Goal: Task Accomplishment & Management: Use online tool/utility

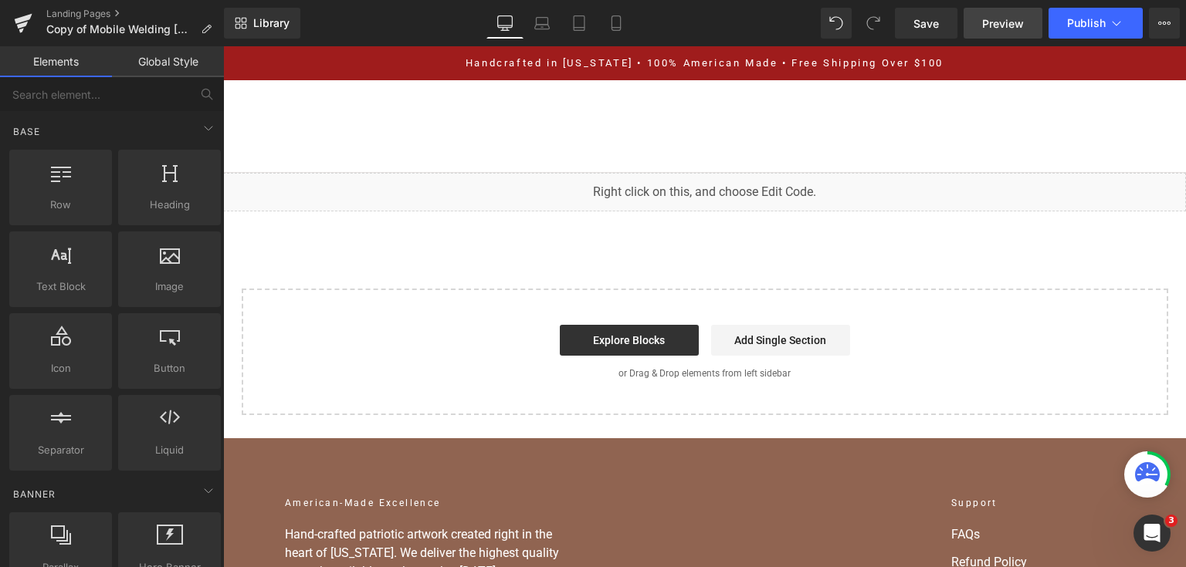
click at [996, 33] on link "Preview" at bounding box center [1002, 23] width 79 height 31
click at [1122, 23] on icon at bounding box center [1115, 22] width 15 height 15
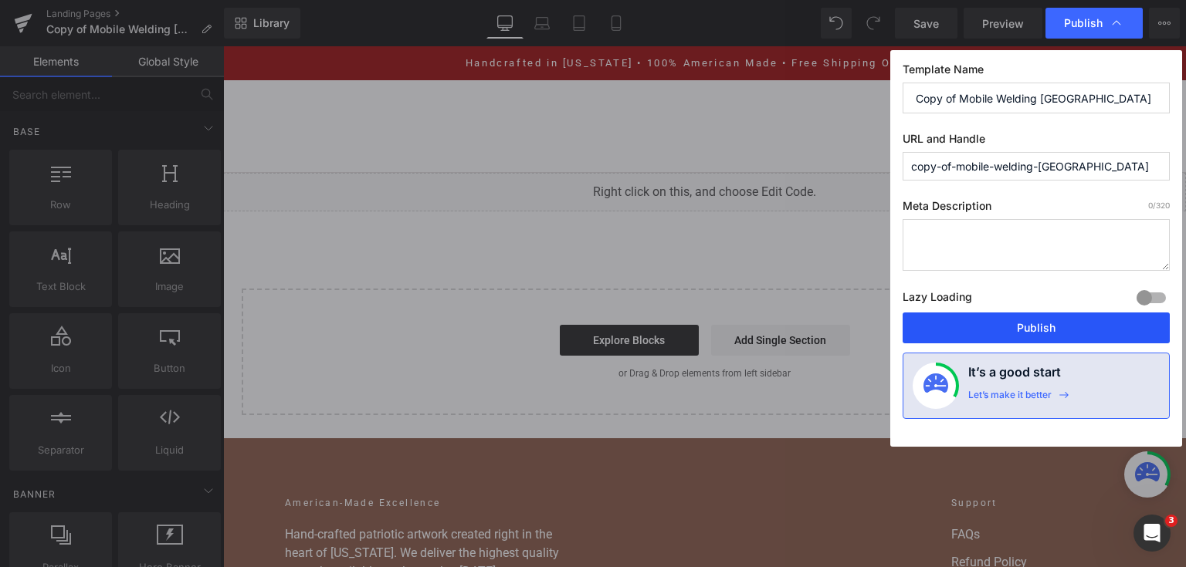
click at [1052, 326] on button "Publish" at bounding box center [1035, 328] width 267 height 31
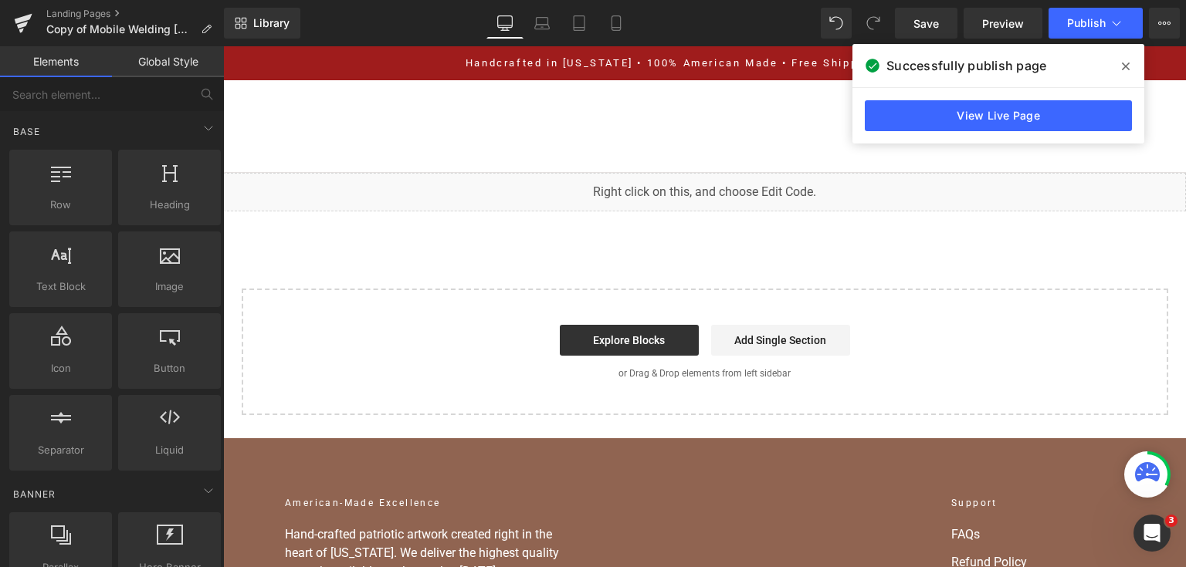
click at [1122, 60] on icon at bounding box center [1126, 66] width 8 height 12
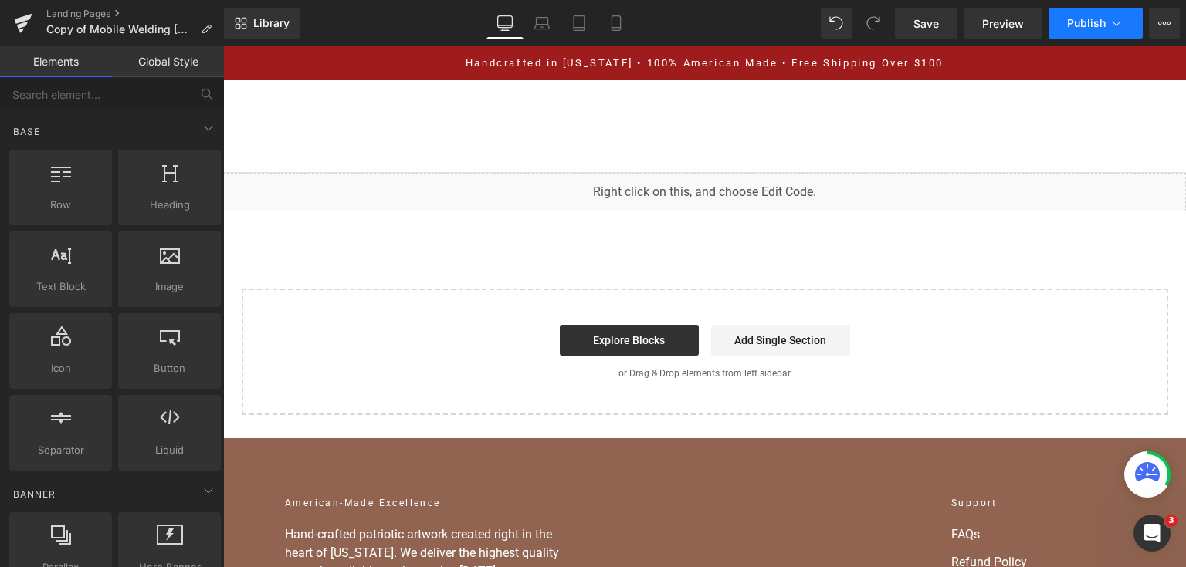
click at [1082, 25] on span "Publish" at bounding box center [1086, 23] width 39 height 12
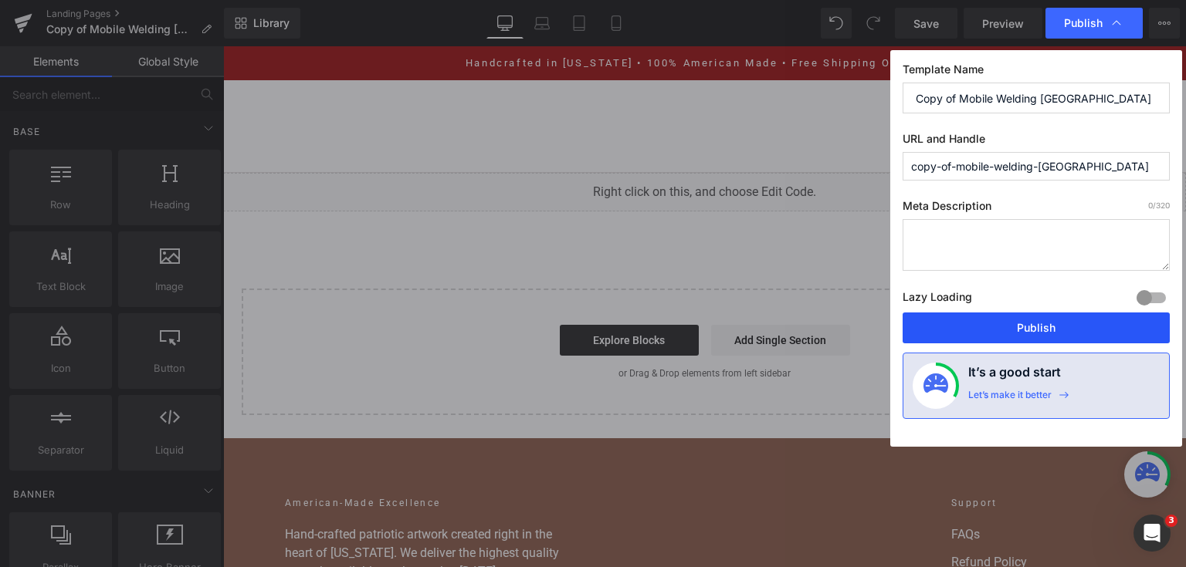
drag, startPoint x: 1028, startPoint y: 321, endPoint x: 803, endPoint y: 269, distance: 231.4
click at [1028, 321] on button "Publish" at bounding box center [1035, 328] width 267 height 31
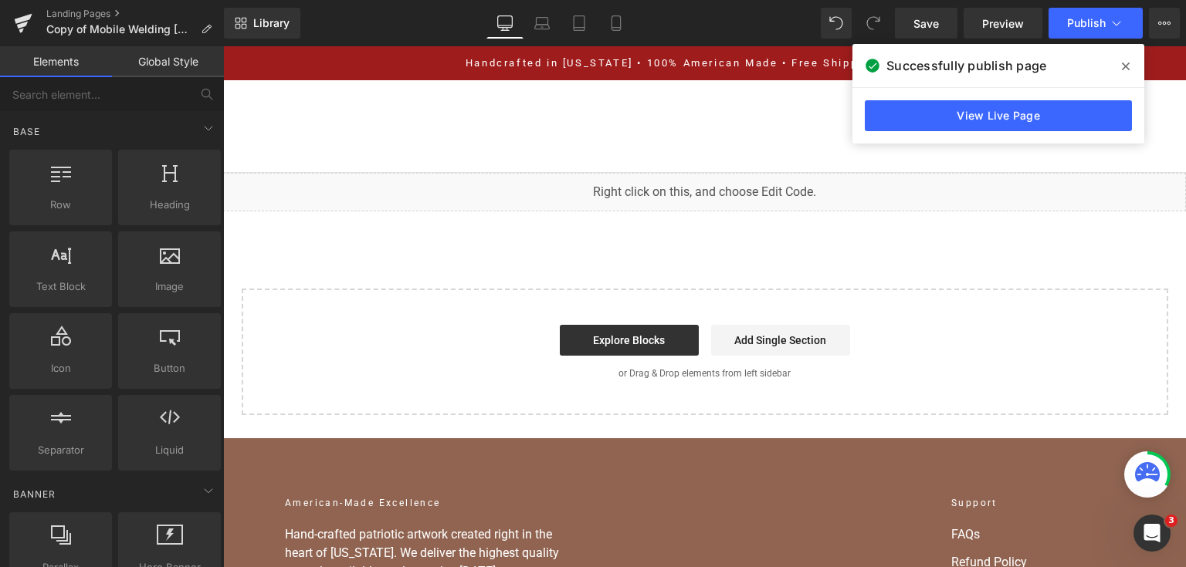
click at [929, 99] on div "View Live Page" at bounding box center [998, 116] width 292 height 56
click at [929, 108] on link "View Live Page" at bounding box center [998, 115] width 267 height 31
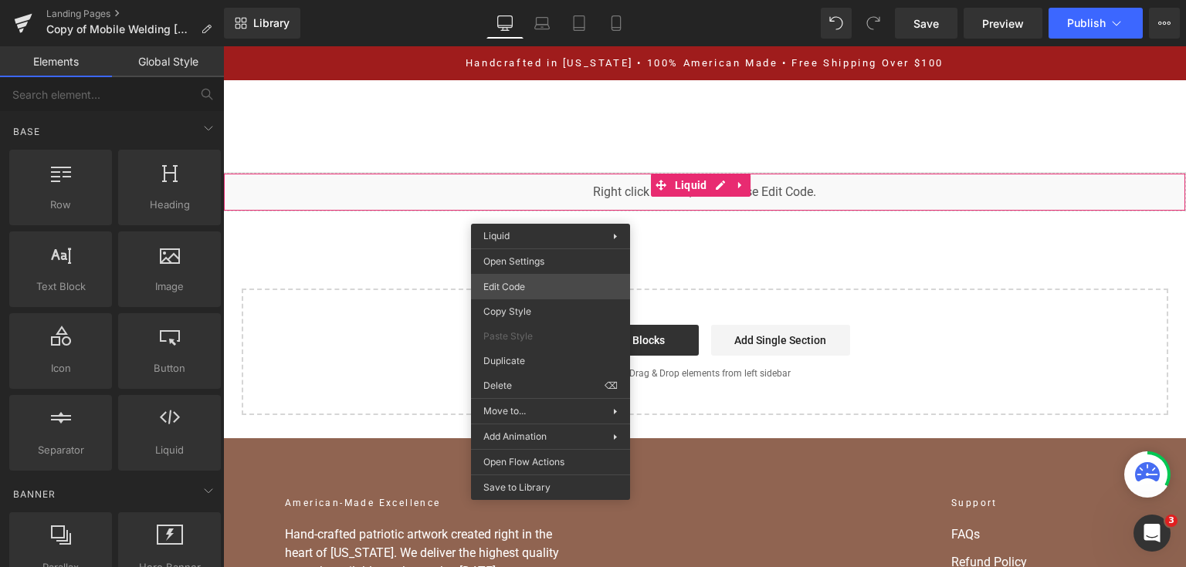
click at [552, 0] on div "You are previewing how the will restyle your page. You can not edit Elements in…" at bounding box center [593, 0] width 1186 height 0
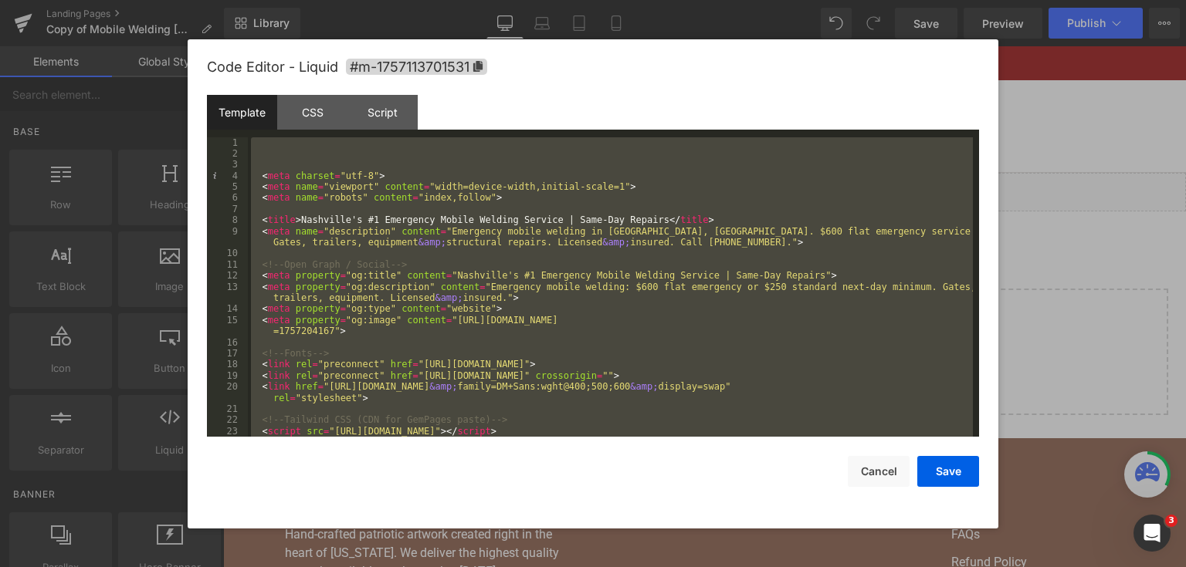
click at [1088, 219] on div at bounding box center [593, 283] width 1186 height 567
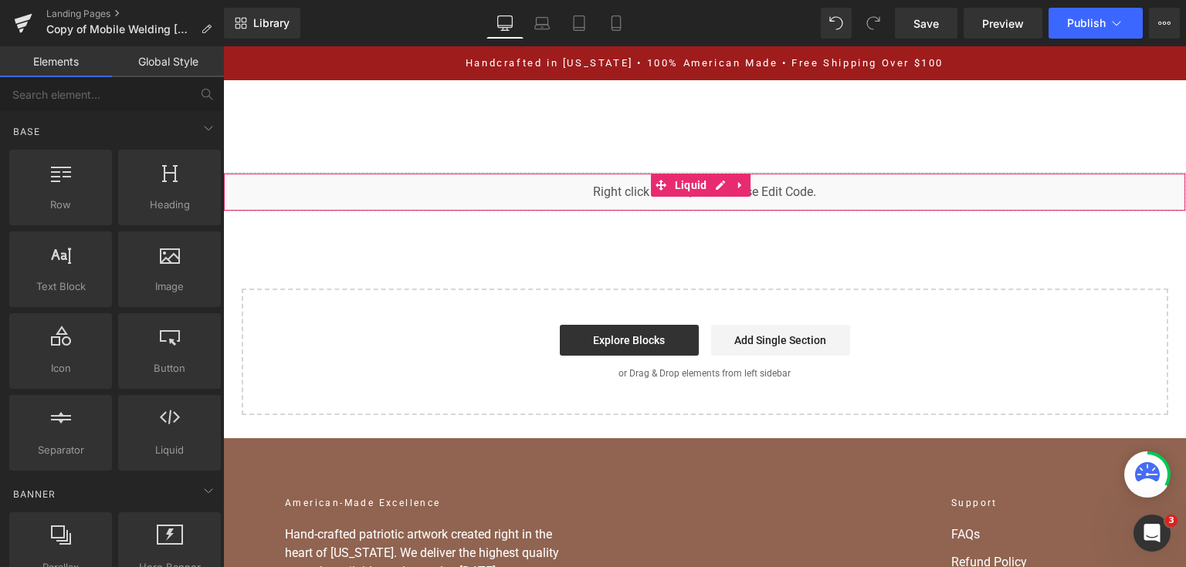
drag, startPoint x: 862, startPoint y: 306, endPoint x: 681, endPoint y: 198, distance: 211.5
click at [663, 0] on div "You are previewing how the will restyle your page. You can not edit Elements in…" at bounding box center [593, 0] width 1186 height 0
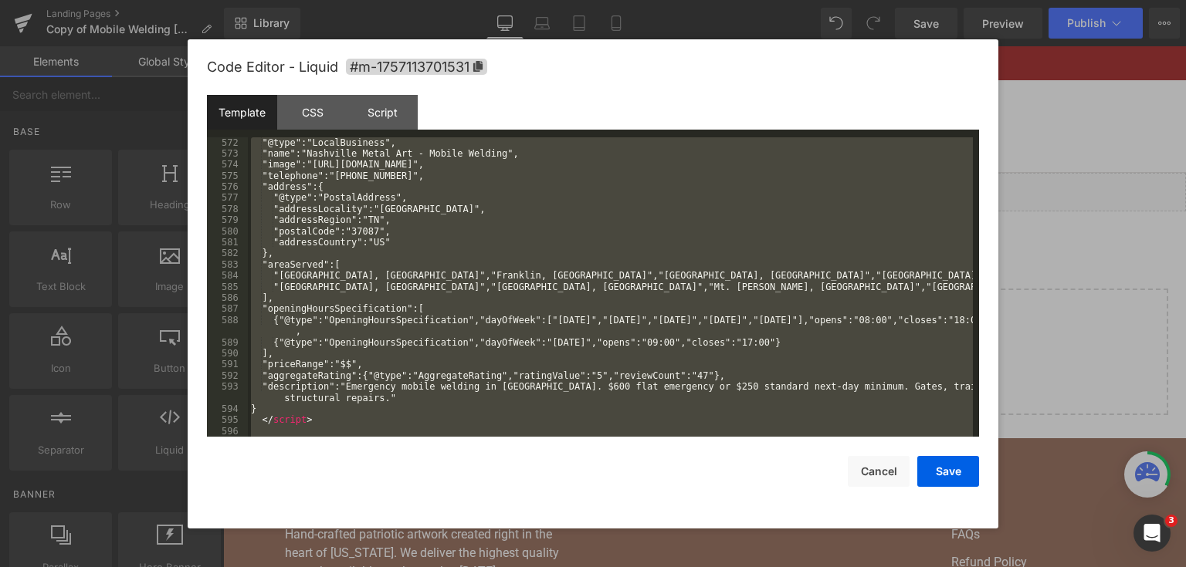
scroll to position [6947, 0]
click at [1034, 289] on div at bounding box center [593, 283] width 1186 height 567
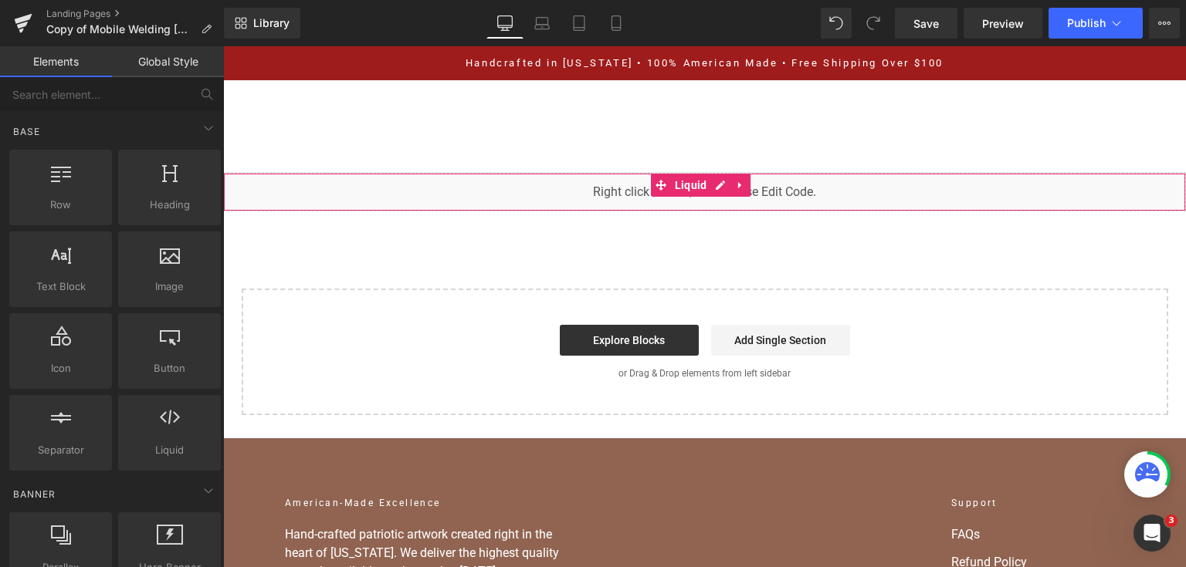
click at [691, 0] on div "You are previewing how the will restyle your page. You can not edit Elements in…" at bounding box center [593, 0] width 1186 height 0
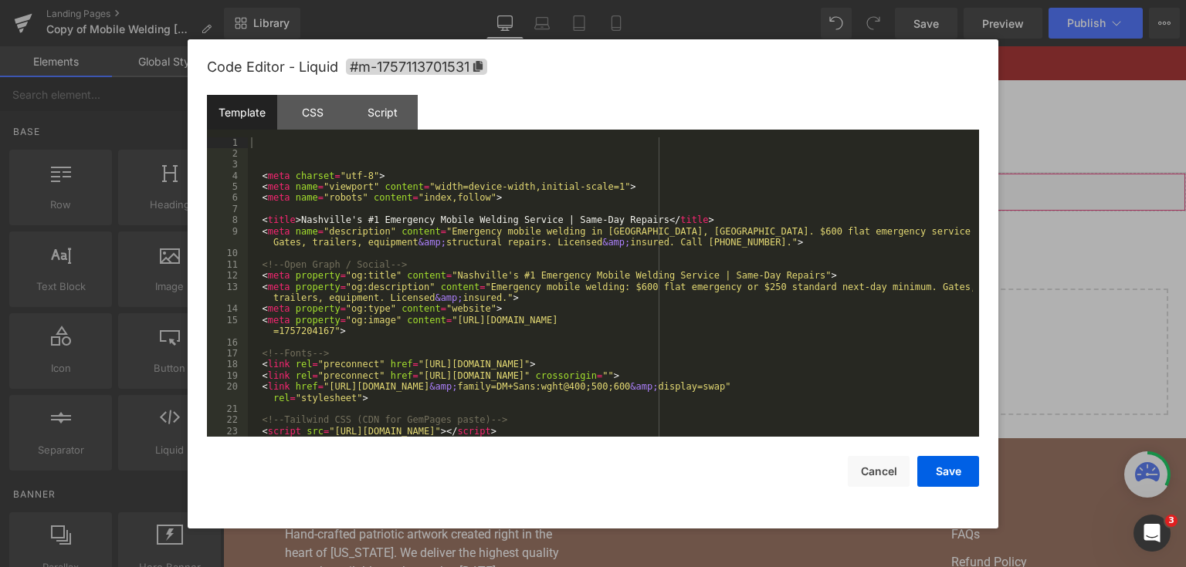
click at [605, 259] on div "< meta charset = "utf-8" > < meta name = "viewport" content = "width=device-wid…" at bounding box center [610, 298] width 725 height 323
click at [606, 251] on div "< meta charset = "utf-8" > < meta name = "viewport" content = "width=device-wid…" at bounding box center [610, 298] width 725 height 323
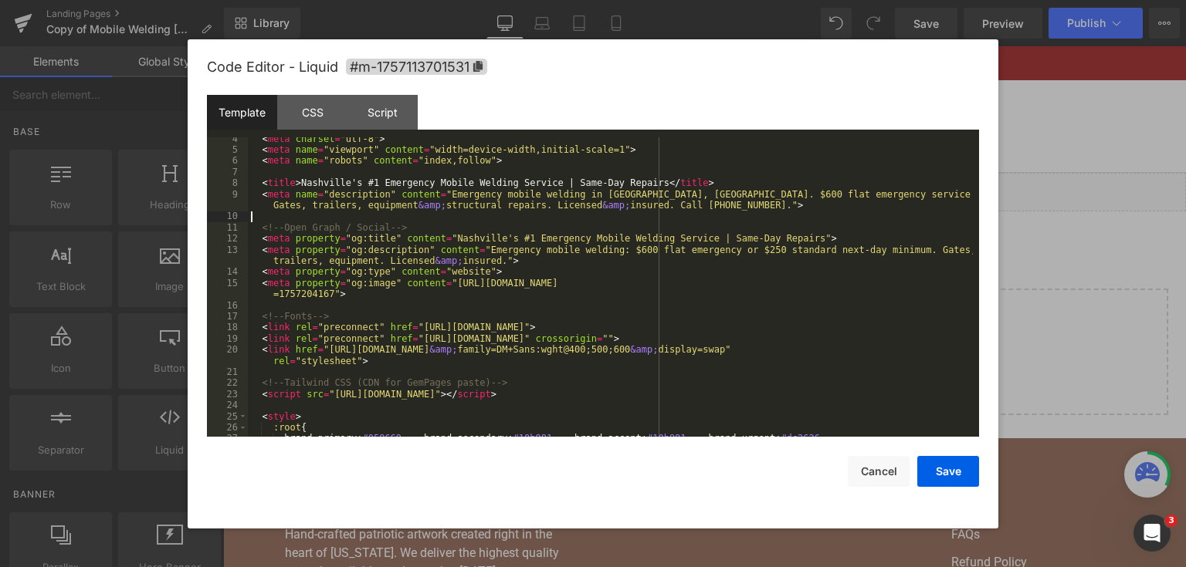
click at [590, 287] on div "< meta charset = "utf-8" > < meta name = "viewport" content = "width=device-wid…" at bounding box center [610, 295] width 725 height 323
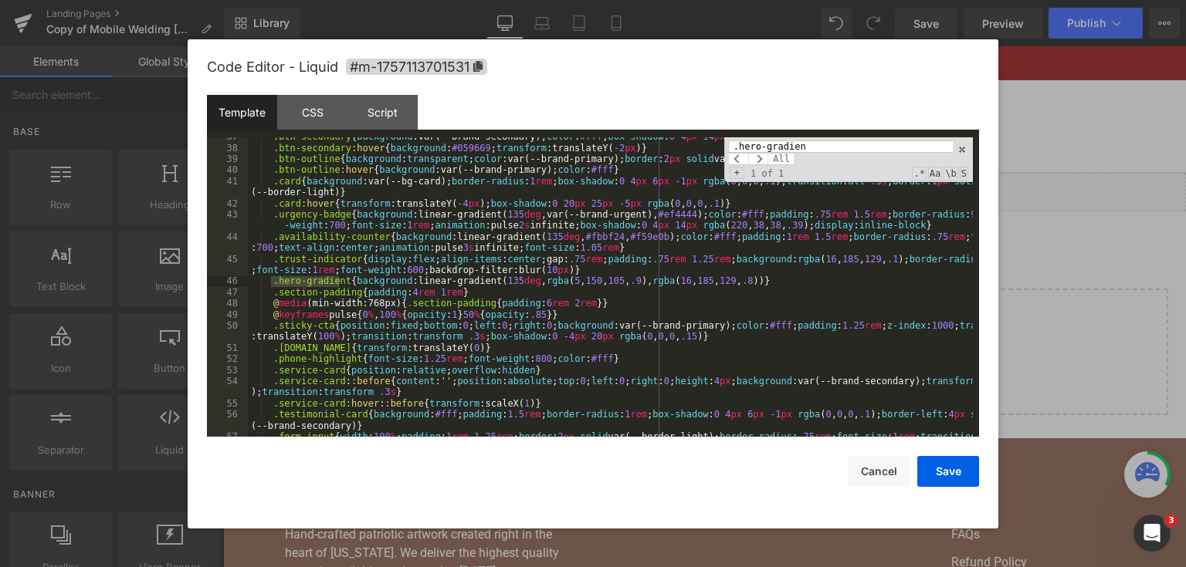
scroll to position [472, 0]
type input ".hero-gradien"
drag, startPoint x: 744, startPoint y: 283, endPoint x: 268, endPoint y: 281, distance: 476.3
click at [268, 281] on div ".btn-secondary { background :var(--brand-secondary); color : #fff ; box-shadow …" at bounding box center [610, 297] width 725 height 333
click at [439, 296] on div ".btn-secondary { background :var(--brand-secondary); color : #fff ; box-shadow …" at bounding box center [610, 297] width 725 height 333
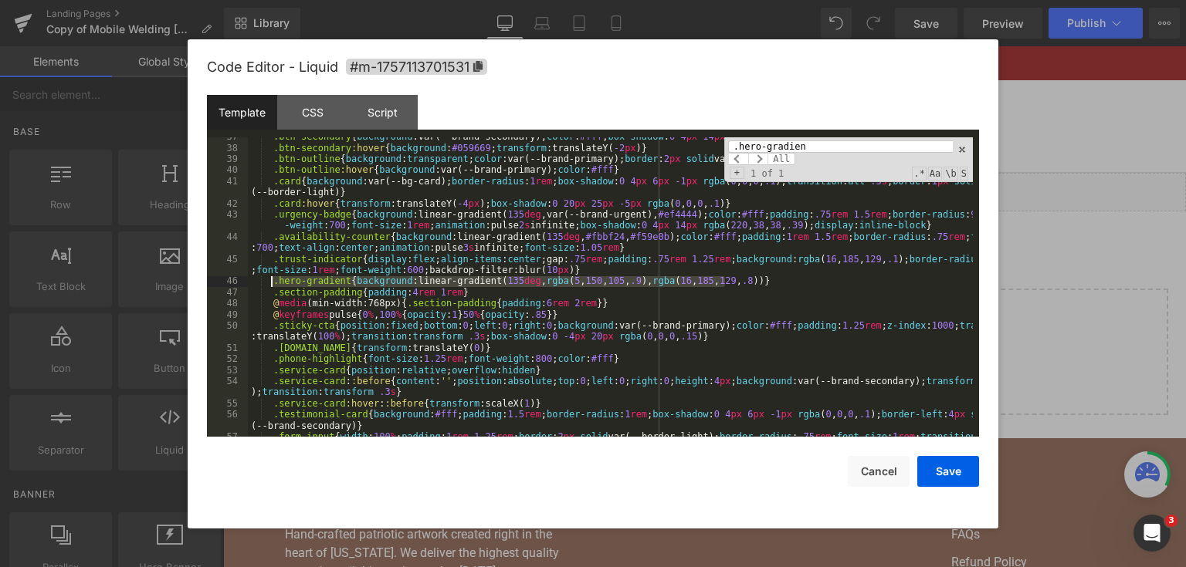
drag, startPoint x: 733, startPoint y: 282, endPoint x: 270, endPoint y: 282, distance: 462.4
click at [270, 282] on div ".btn-secondary { background :var(--brand-secondary); color : #fff ; box-shadow …" at bounding box center [610, 297] width 725 height 333
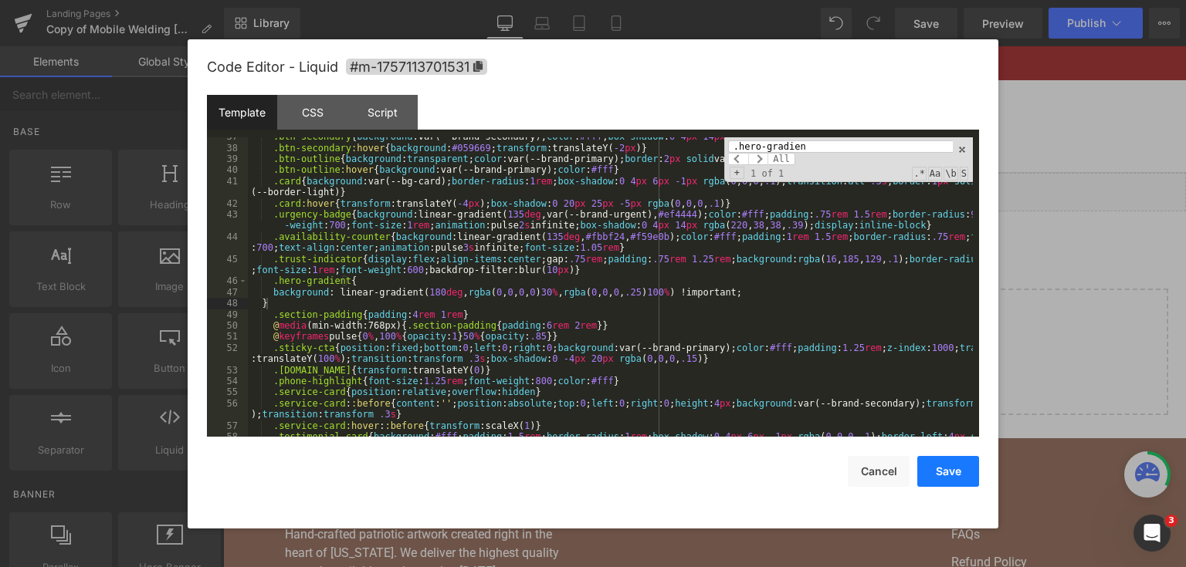
drag, startPoint x: 953, startPoint y: 472, endPoint x: 716, endPoint y: 79, distance: 459.2
click at [953, 472] on button "Save" at bounding box center [948, 471] width 62 height 31
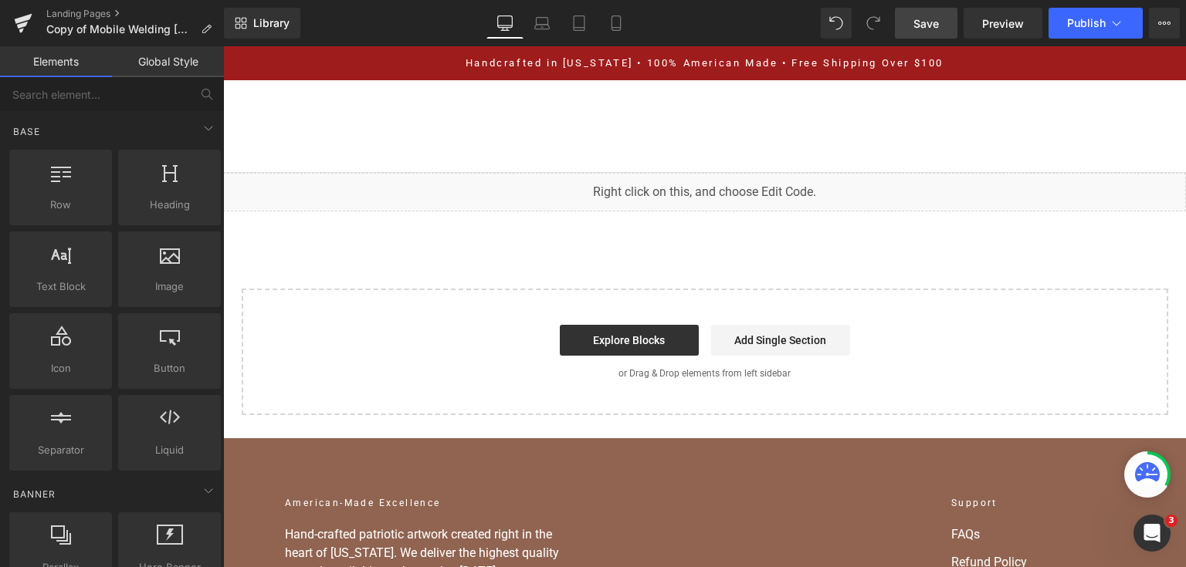
click at [934, 24] on span "Save" at bounding box center [925, 23] width 25 height 16
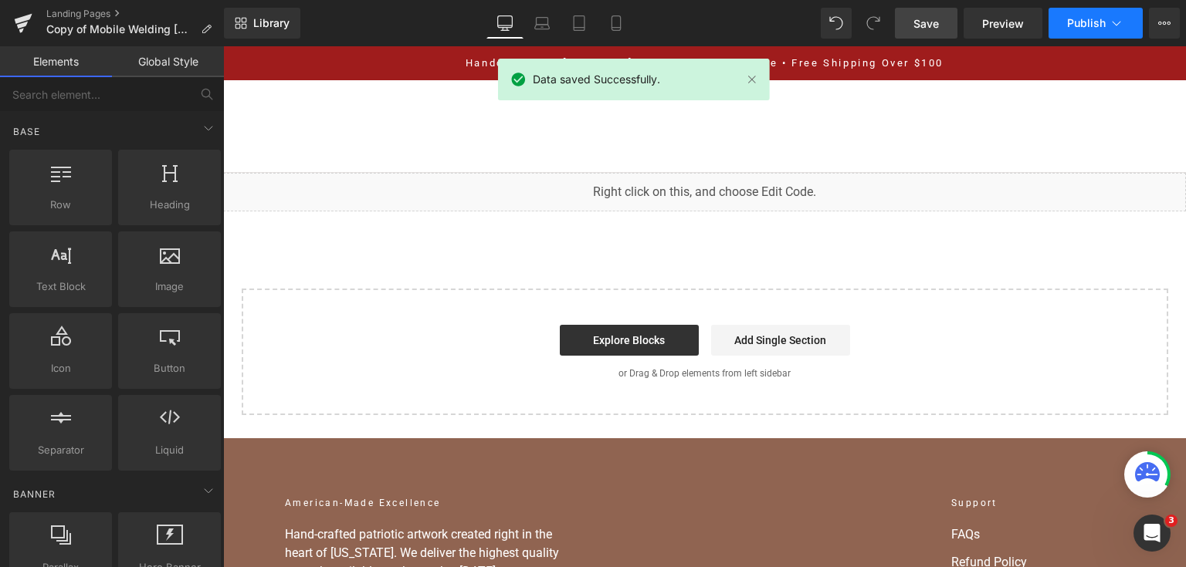
click at [1092, 29] on button "Publish" at bounding box center [1095, 23] width 94 height 31
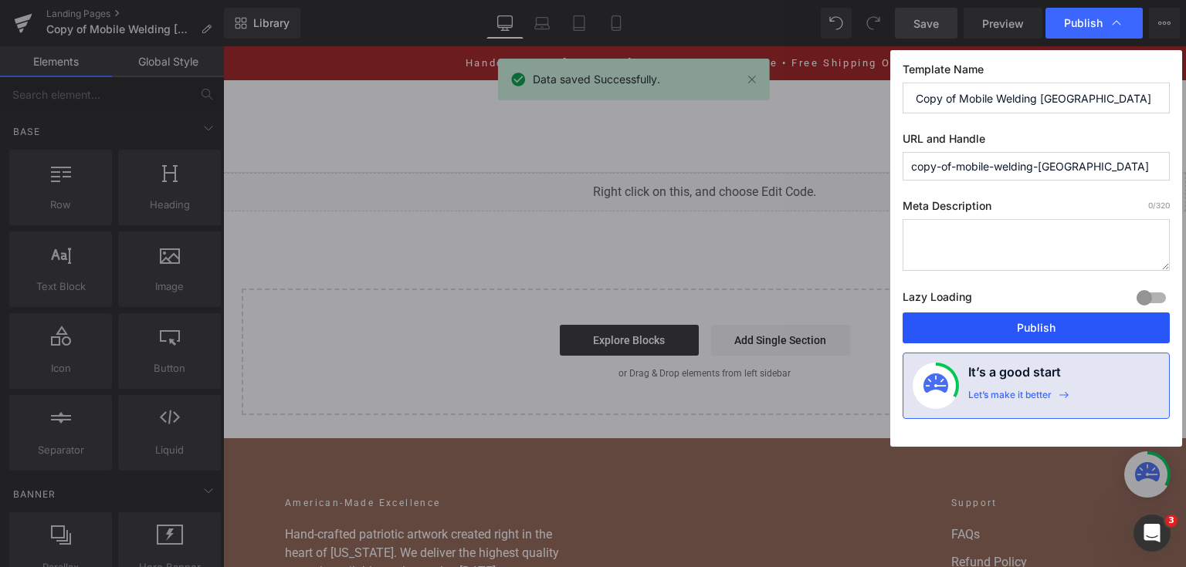
click at [1028, 331] on button "Publish" at bounding box center [1035, 328] width 267 height 31
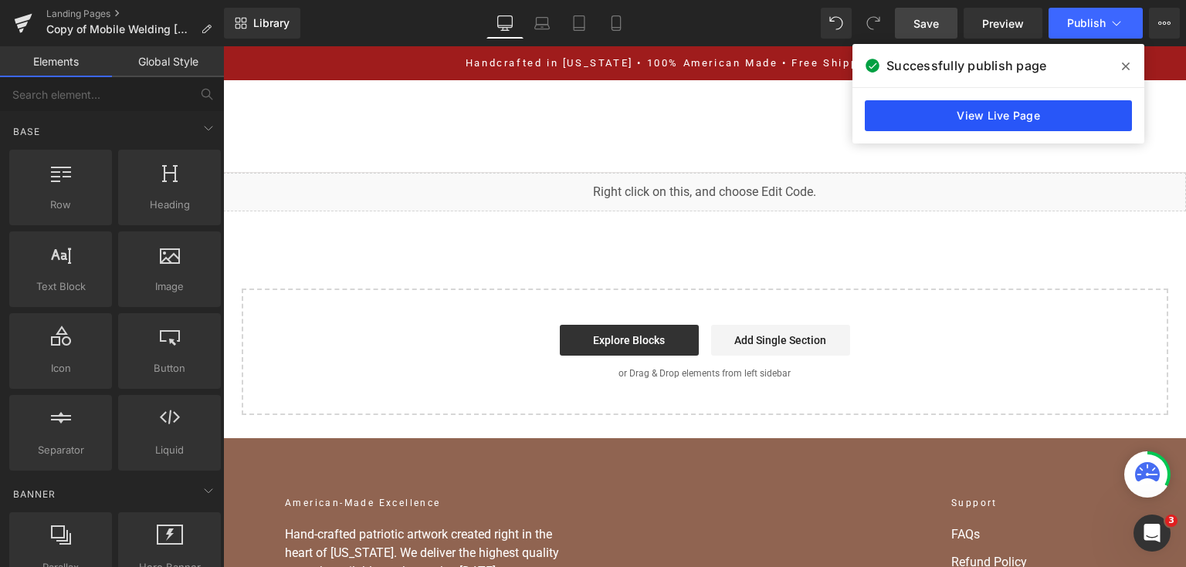
click at [976, 119] on link "View Live Page" at bounding box center [998, 115] width 267 height 31
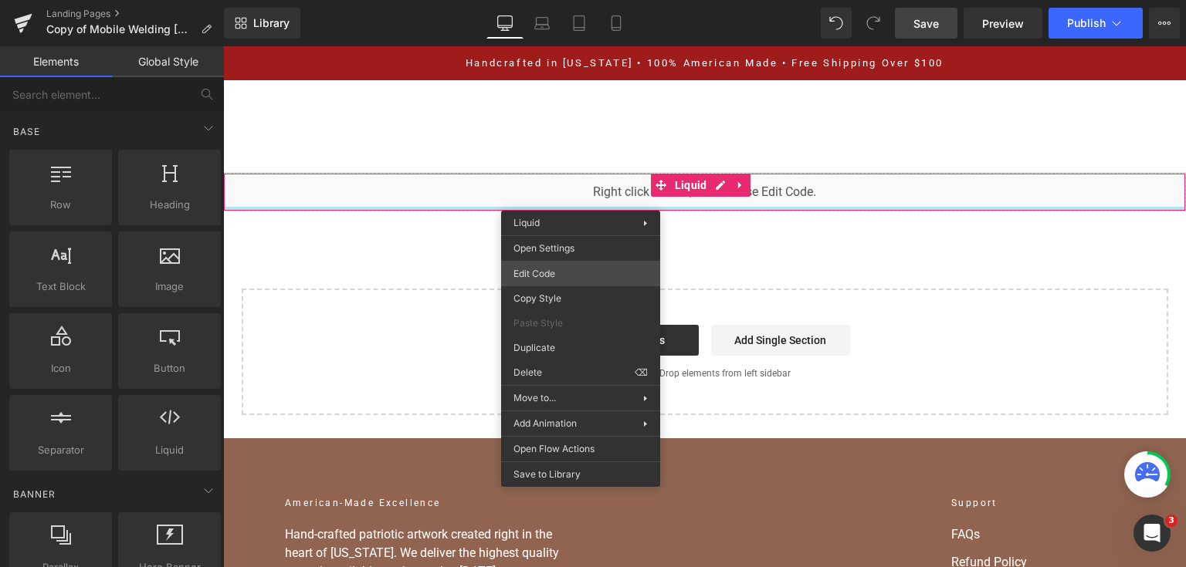
click at [602, 0] on div "You are previewing how the will restyle your page. You can not edit Elements in…" at bounding box center [593, 0] width 1186 height 0
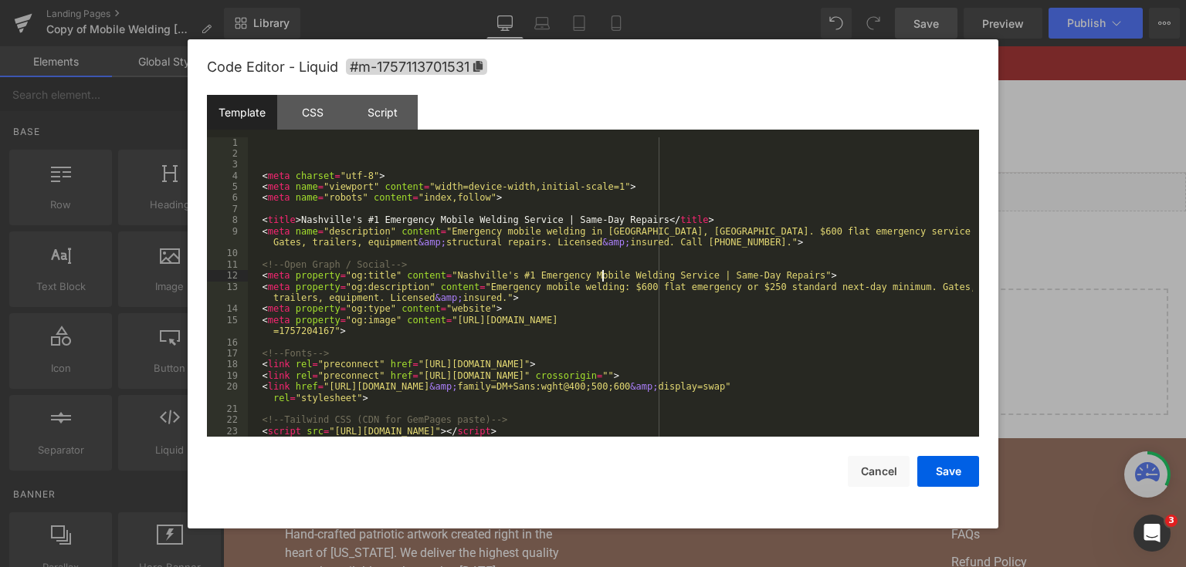
click at [602, 276] on div "< meta charset = "utf-8" > < meta name = "viewport" content = "width=device-wid…" at bounding box center [610, 298] width 725 height 323
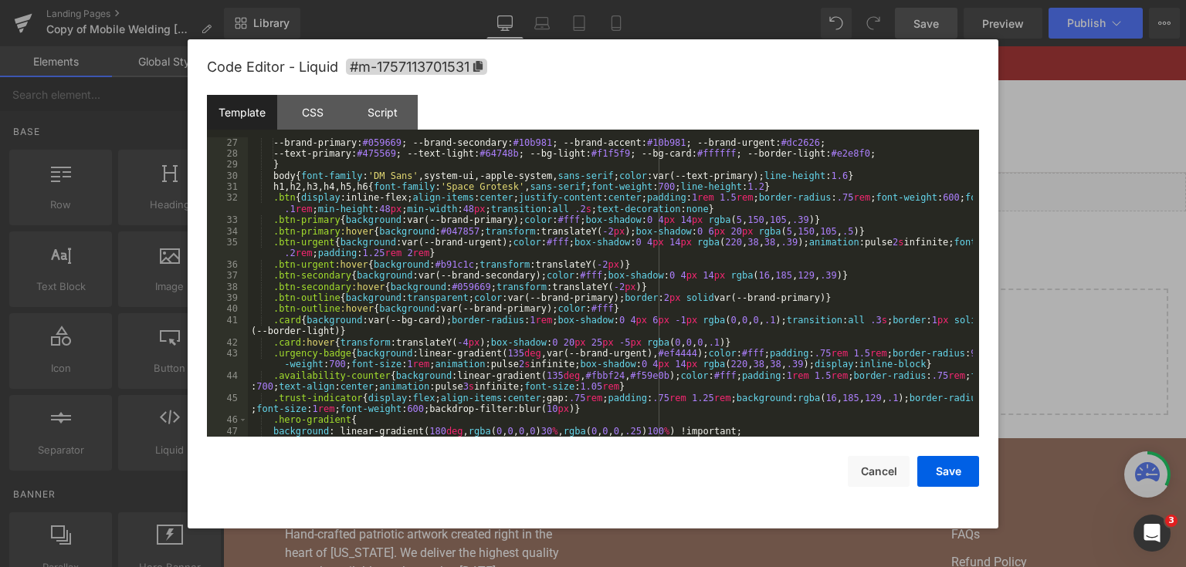
scroll to position [371, 0]
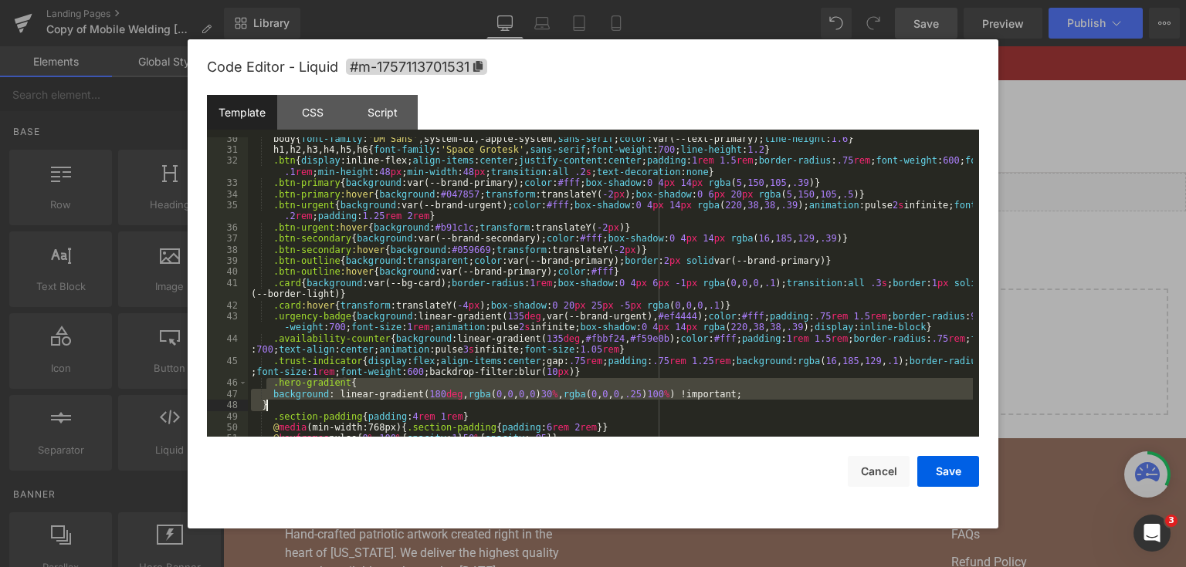
drag, startPoint x: 269, startPoint y: 382, endPoint x: 293, endPoint y: 402, distance: 31.2
click at [293, 402] on div "body { font-family : ' DM Sans ' ,system-ui,-apple-system, sans-serif ; color :…" at bounding box center [610, 295] width 725 height 323
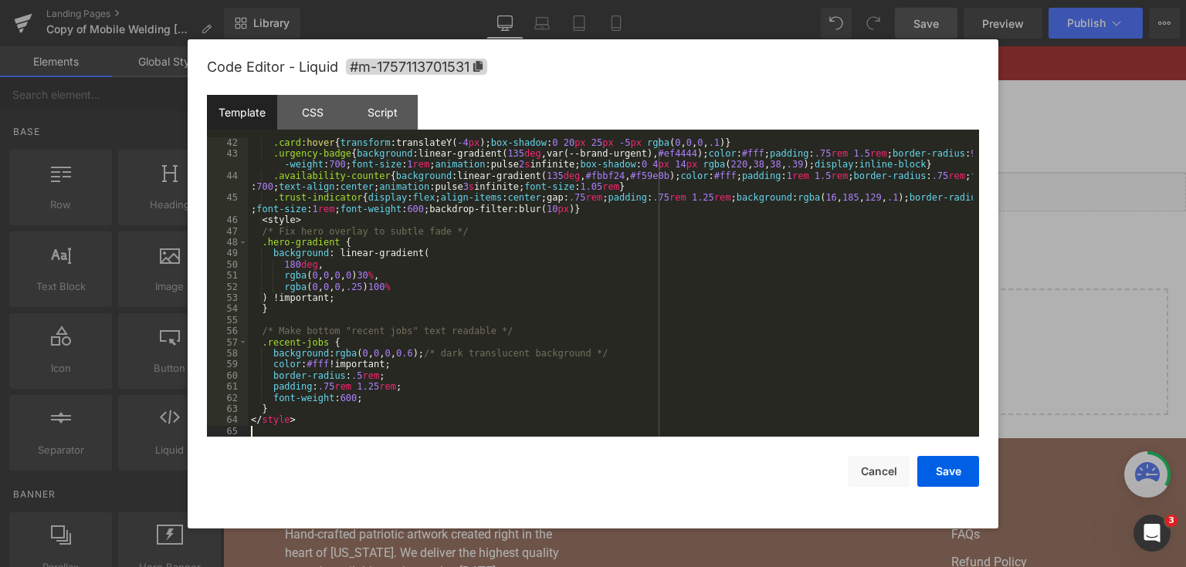
scroll to position [533, 0]
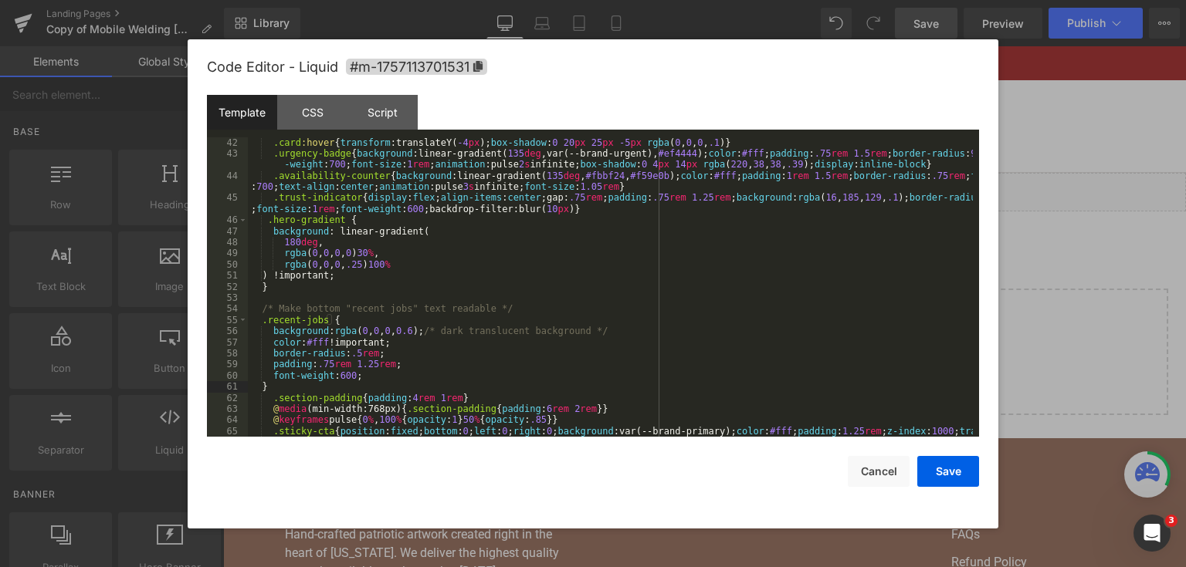
drag, startPoint x: 962, startPoint y: 475, endPoint x: 963, endPoint y: 25, distance: 450.8
click at [962, 475] on button "Save" at bounding box center [948, 471] width 62 height 31
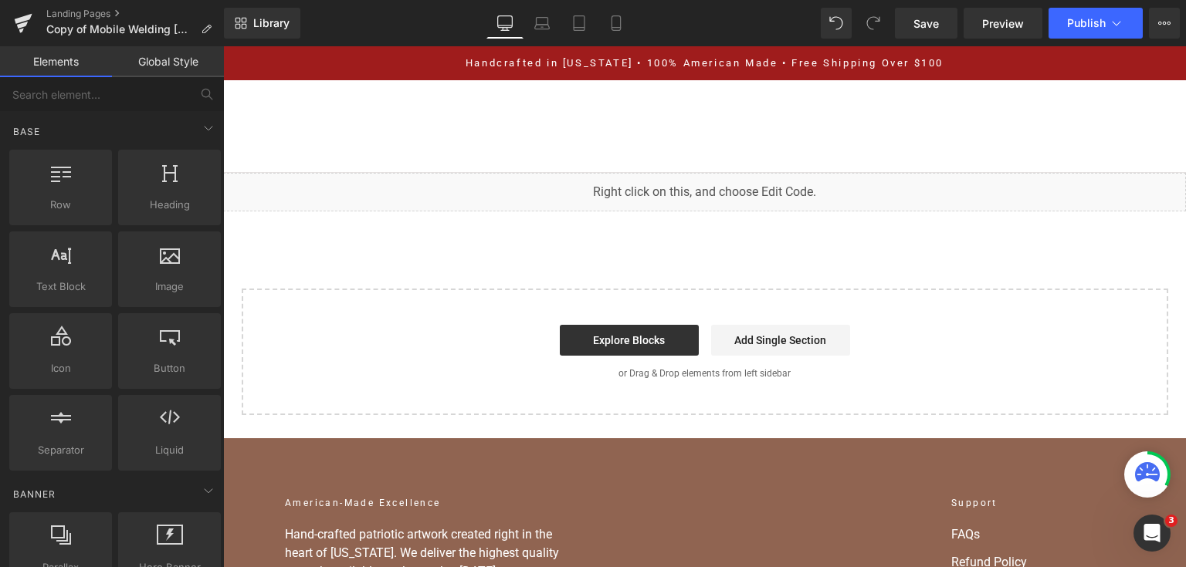
drag, startPoint x: 929, startPoint y: 19, endPoint x: 961, endPoint y: 46, distance: 41.6
click at [929, 19] on span "Save" at bounding box center [925, 23] width 25 height 16
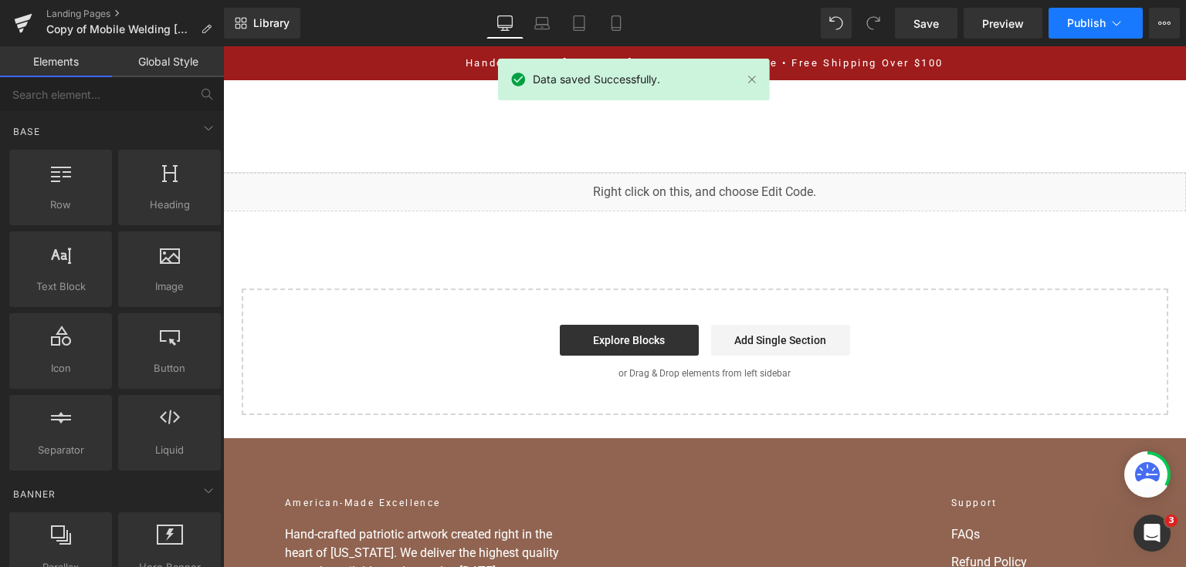
click at [1084, 21] on span "Publish" at bounding box center [1086, 23] width 39 height 12
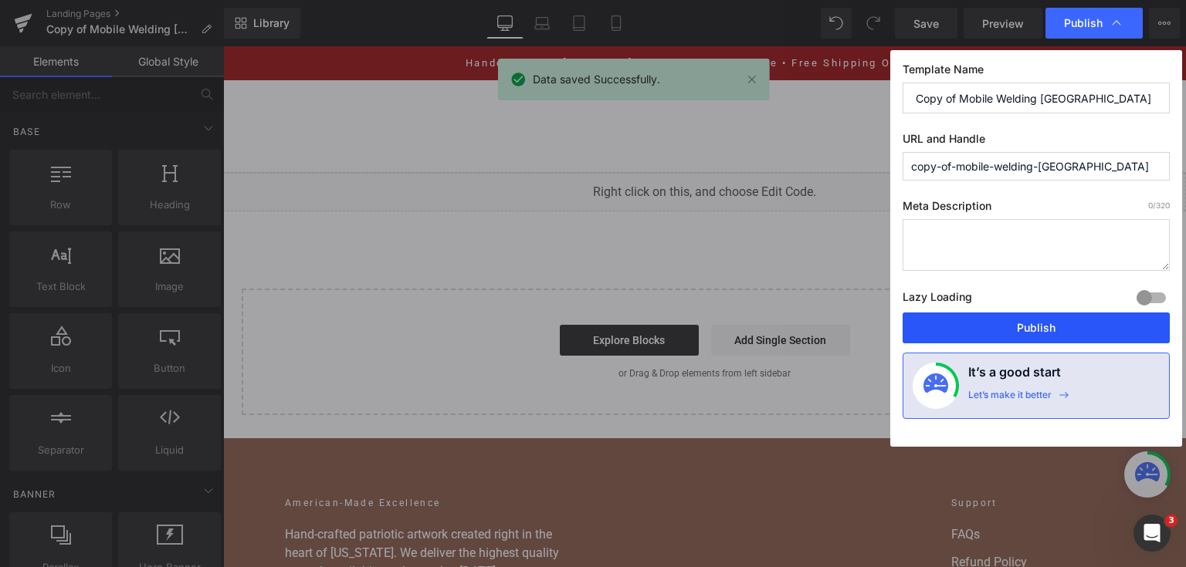
click at [1002, 330] on button "Publish" at bounding box center [1035, 328] width 267 height 31
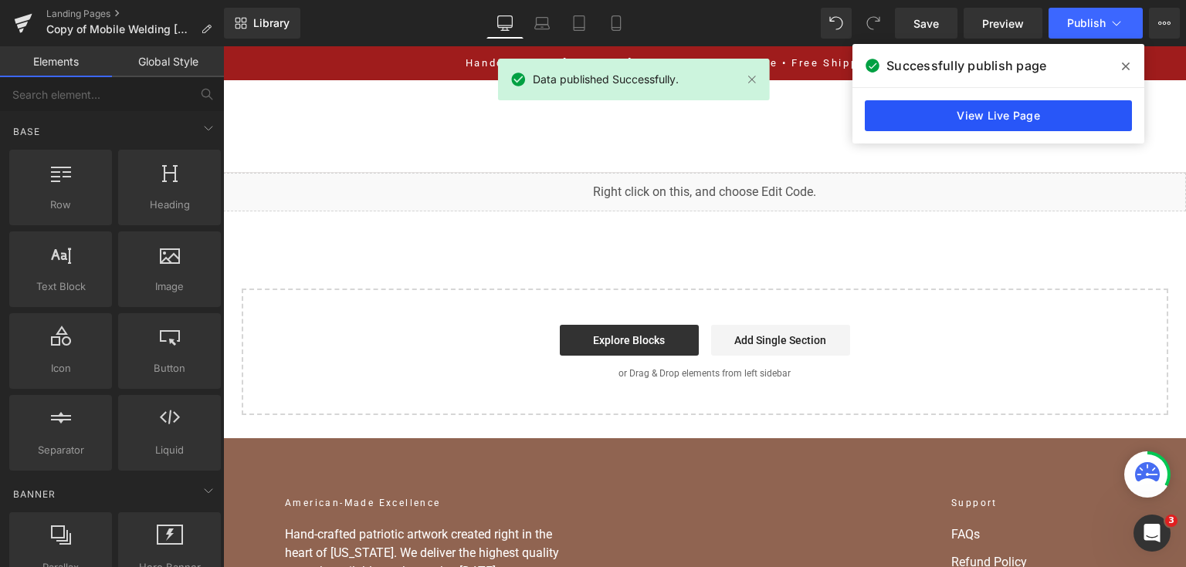
click at [1028, 114] on link "View Live Page" at bounding box center [998, 115] width 267 height 31
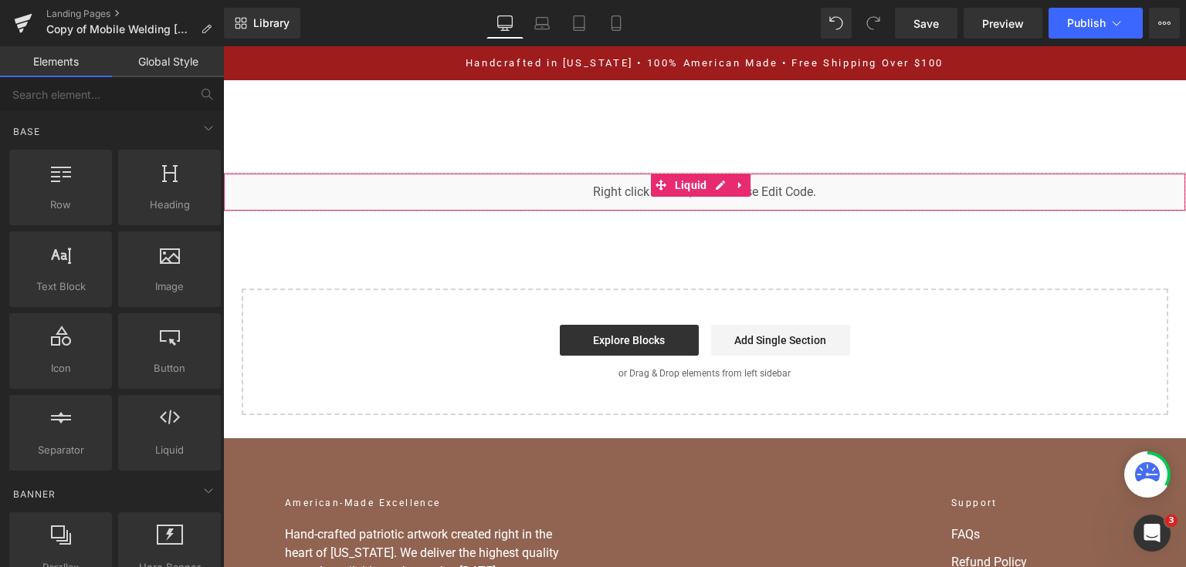
click at [488, 0] on div "You are previewing how the will restyle your page. You can not edit Elements in…" at bounding box center [593, 0] width 1186 height 0
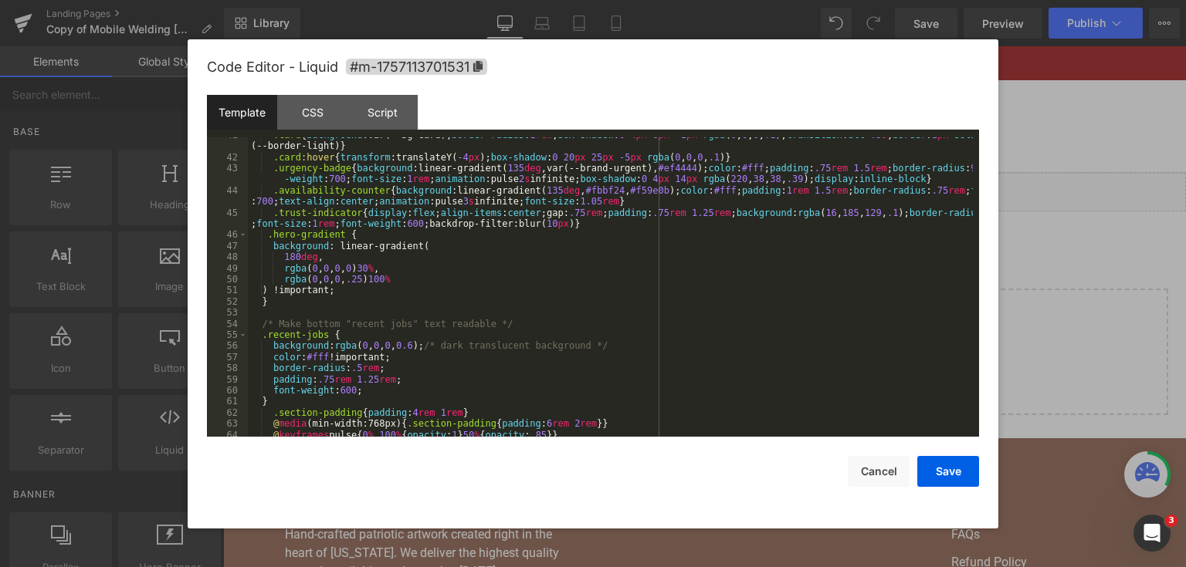
scroll to position [556, 0]
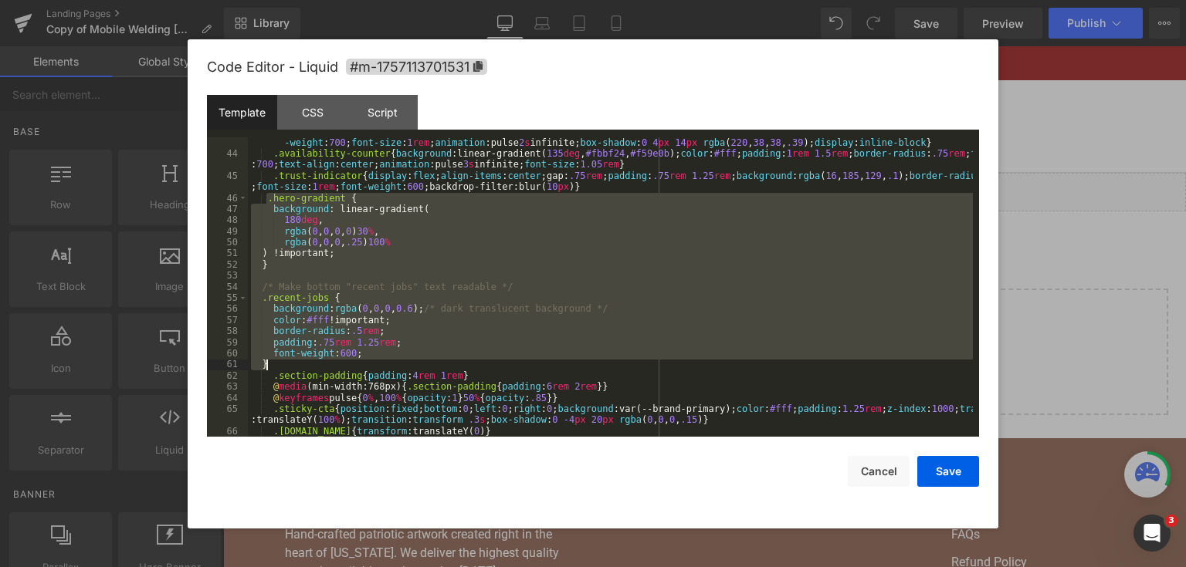
drag, startPoint x: 266, startPoint y: 198, endPoint x: 314, endPoint y: 366, distance: 174.9
click at [314, 366] on div ".urgency-badge { background :linear-gradient( 135 deg ,var(--brand-urgent), #ef…" at bounding box center [610, 292] width 725 height 333
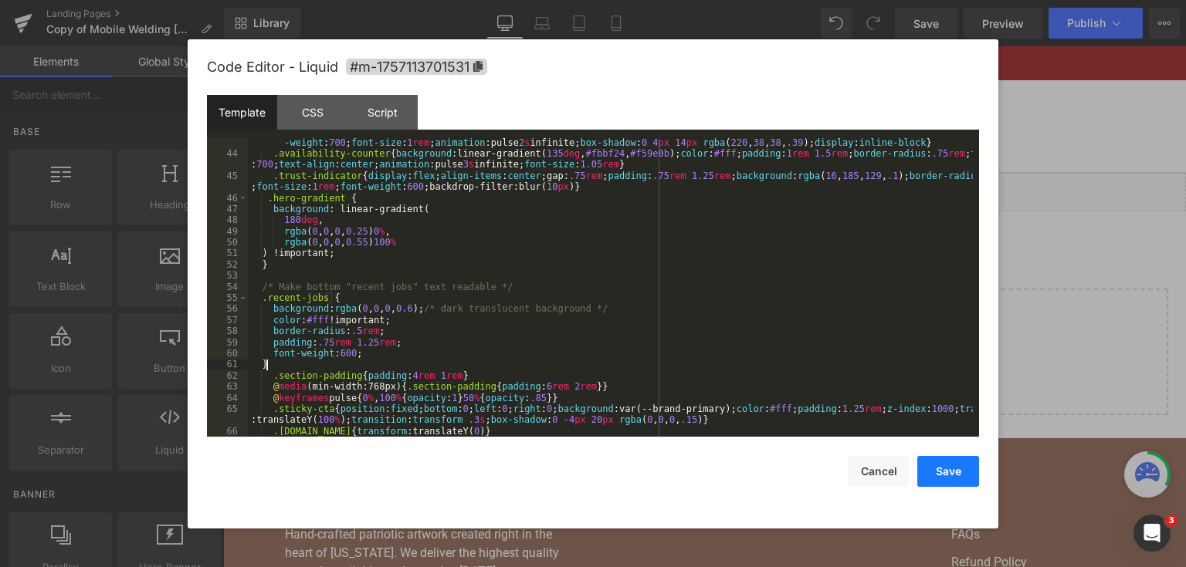
click at [925, 466] on button "Save" at bounding box center [948, 471] width 62 height 31
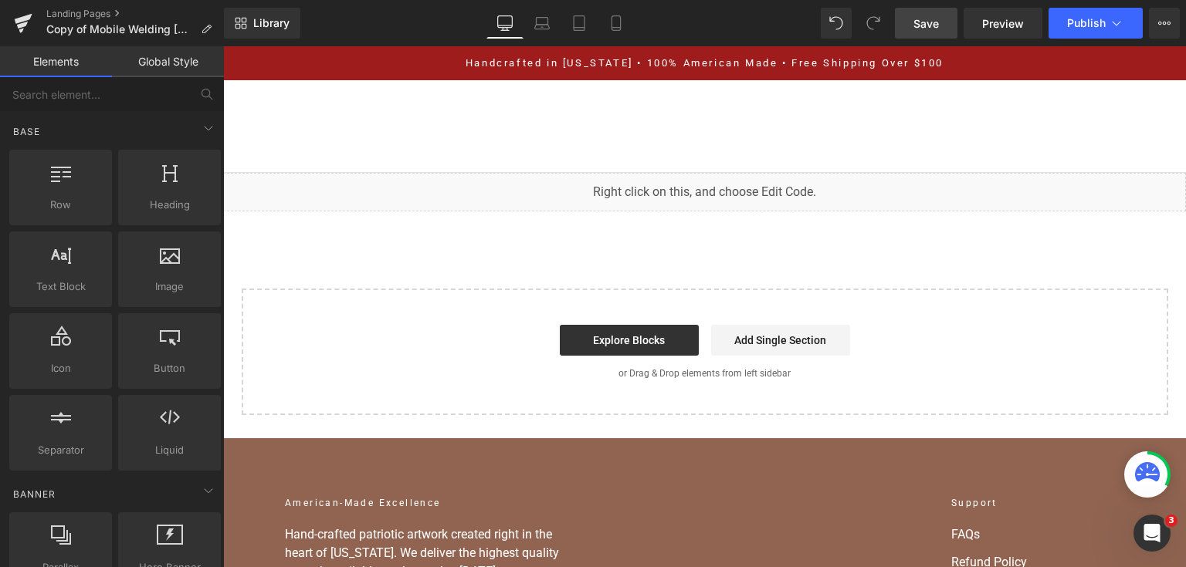
click at [932, 27] on span "Save" at bounding box center [925, 23] width 25 height 16
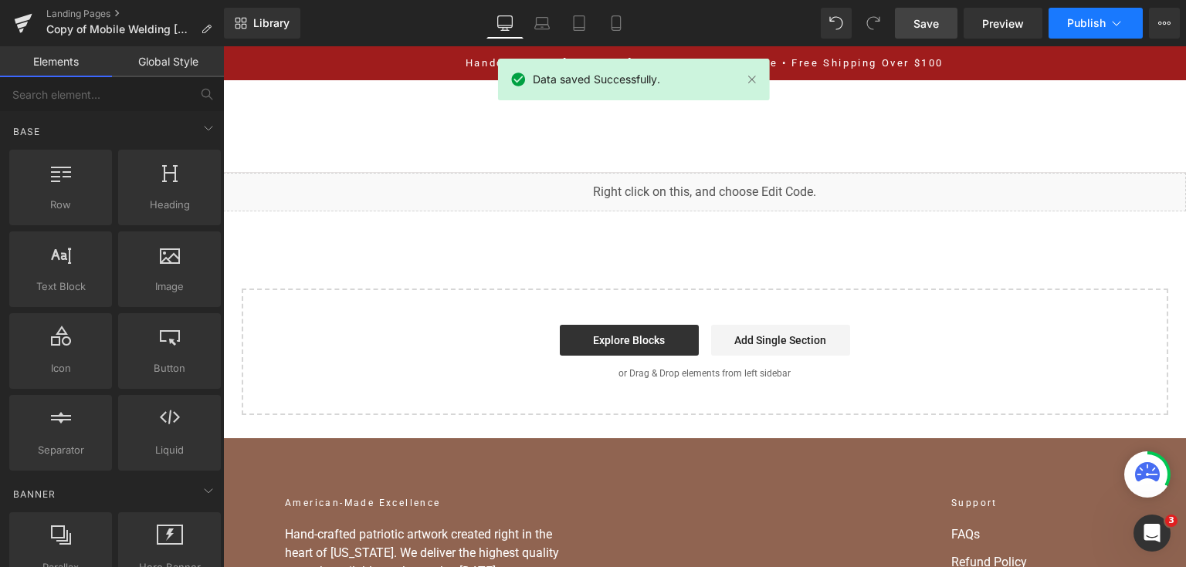
click at [1061, 15] on button "Publish" at bounding box center [1095, 23] width 94 height 31
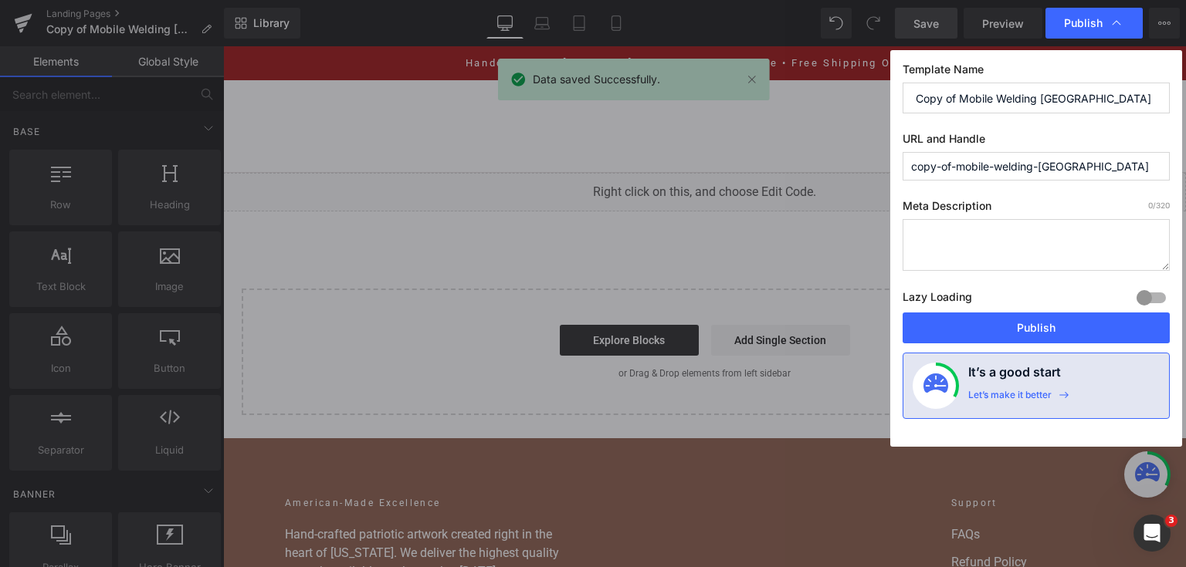
click at [1023, 310] on div "Lazy Loading Build Upgrade plan to unlock" at bounding box center [1035, 299] width 267 height 25
click at [1019, 326] on button "Publish" at bounding box center [1035, 328] width 267 height 31
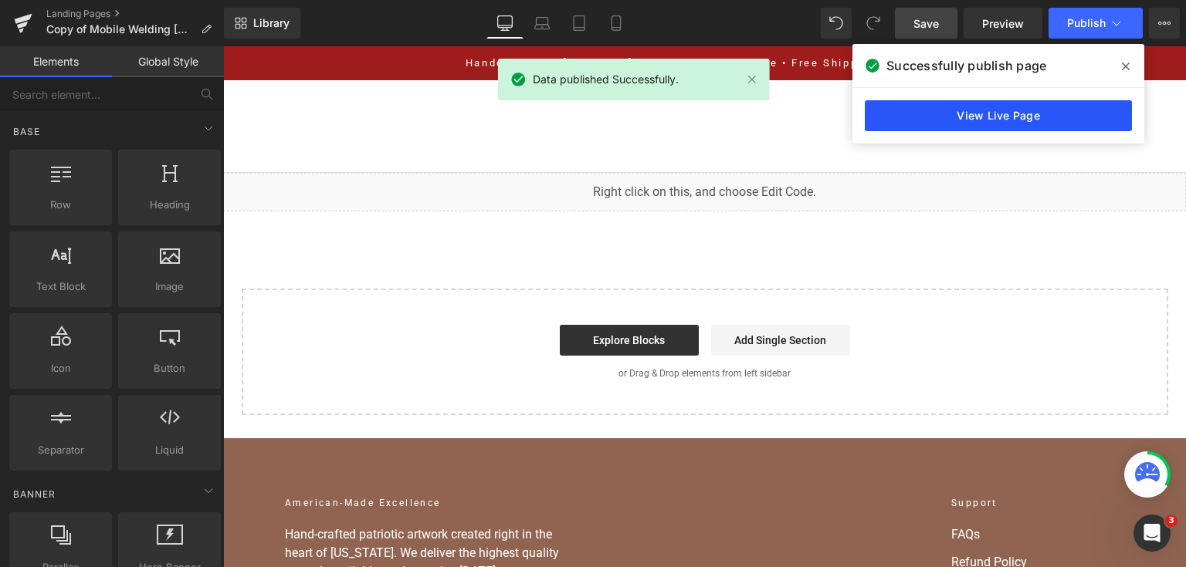
click at [1071, 126] on link "View Live Page" at bounding box center [998, 115] width 267 height 31
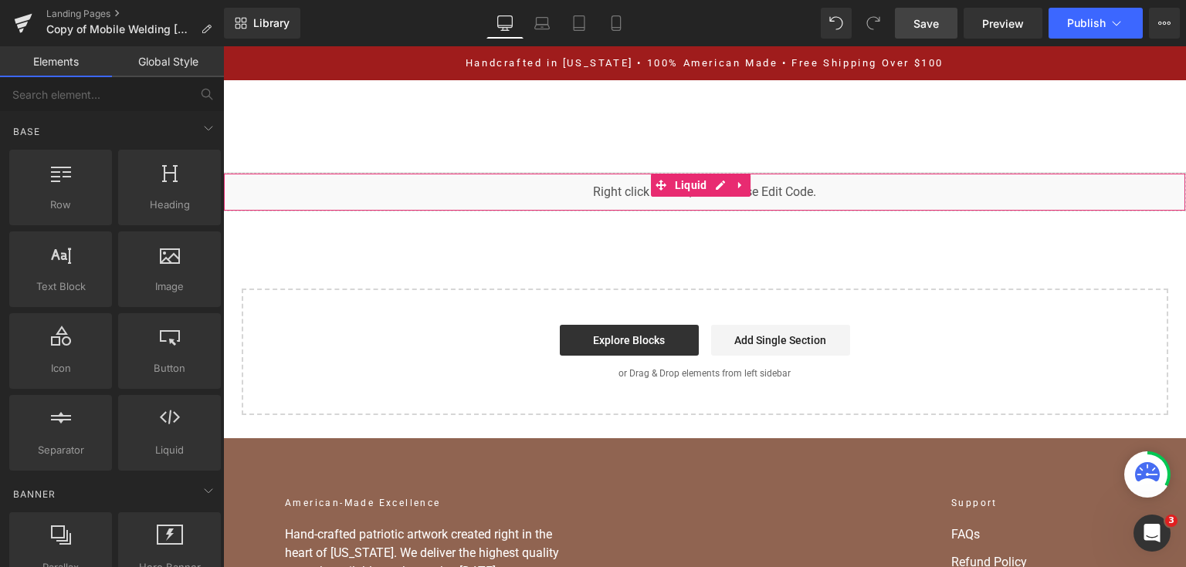
click at [600, 0] on div "You are previewing how the will restyle your page. You can not edit Elements in…" at bounding box center [593, 0] width 1186 height 0
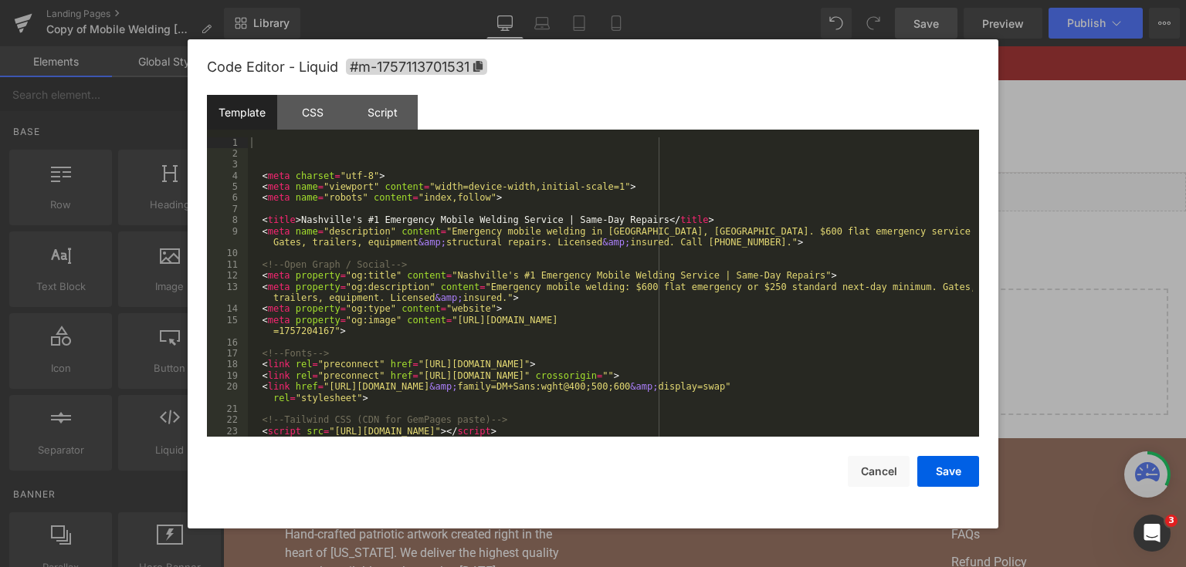
click at [601, 260] on div "< meta charset = "utf-8" > < meta name = "viewport" content = "width=device-wid…" at bounding box center [610, 298] width 725 height 323
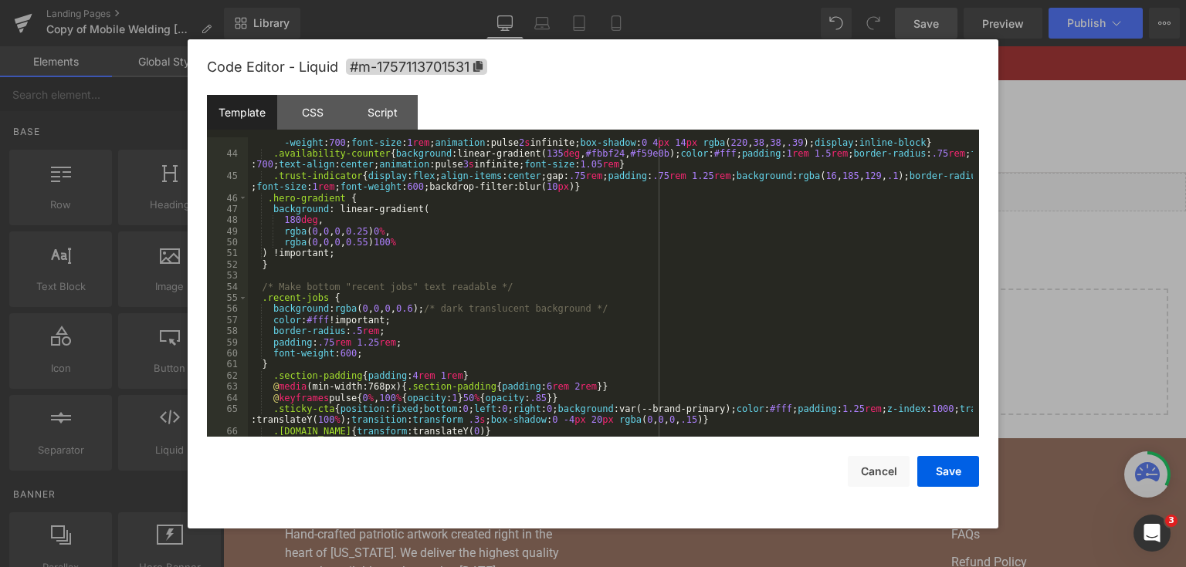
scroll to position [519, 0]
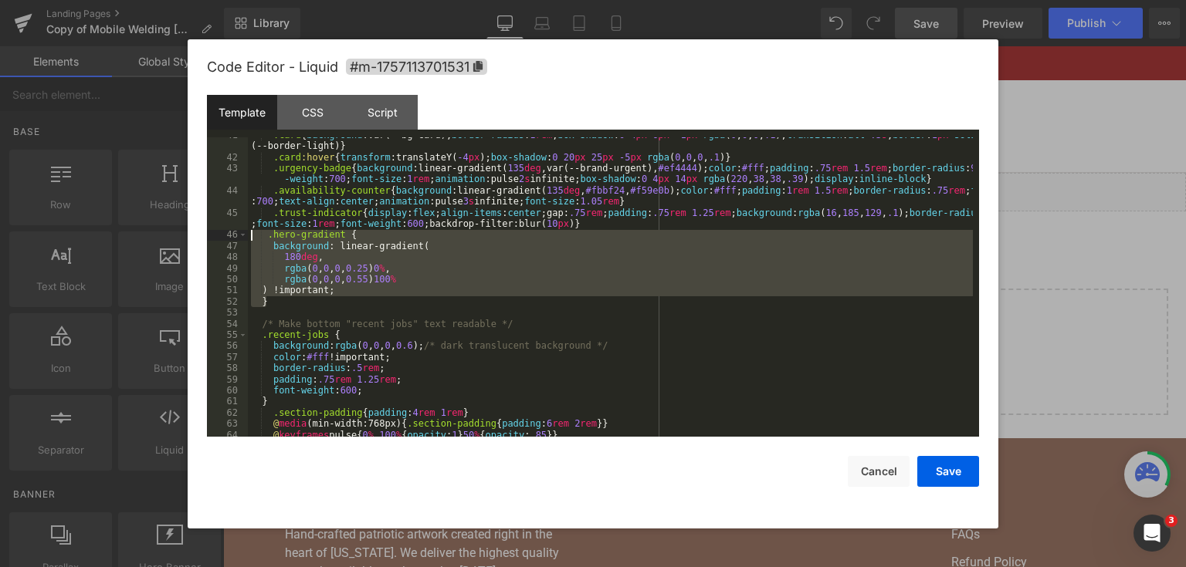
drag, startPoint x: 296, startPoint y: 303, endPoint x: 219, endPoint y: 235, distance: 102.8
click at [219, 235] on pre "41 42 43 44 45 46 47 48 49 50 51 52 53 54 55 56 57 58 59 60 61 62 63 64 65 .car…" at bounding box center [593, 287] width 772 height 300
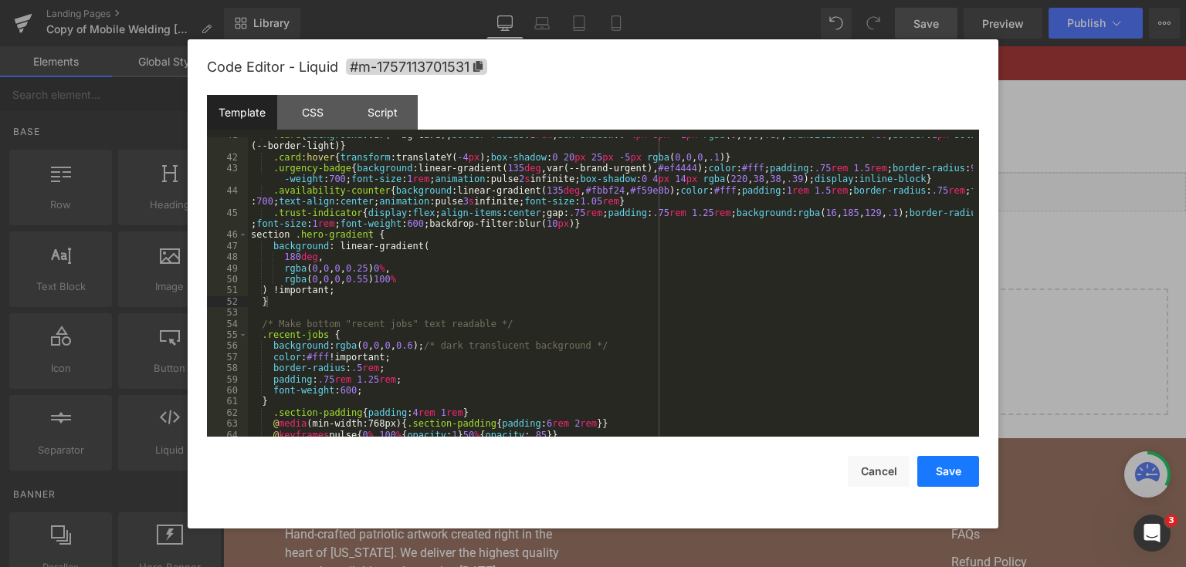
click at [935, 482] on button "Save" at bounding box center [948, 471] width 62 height 31
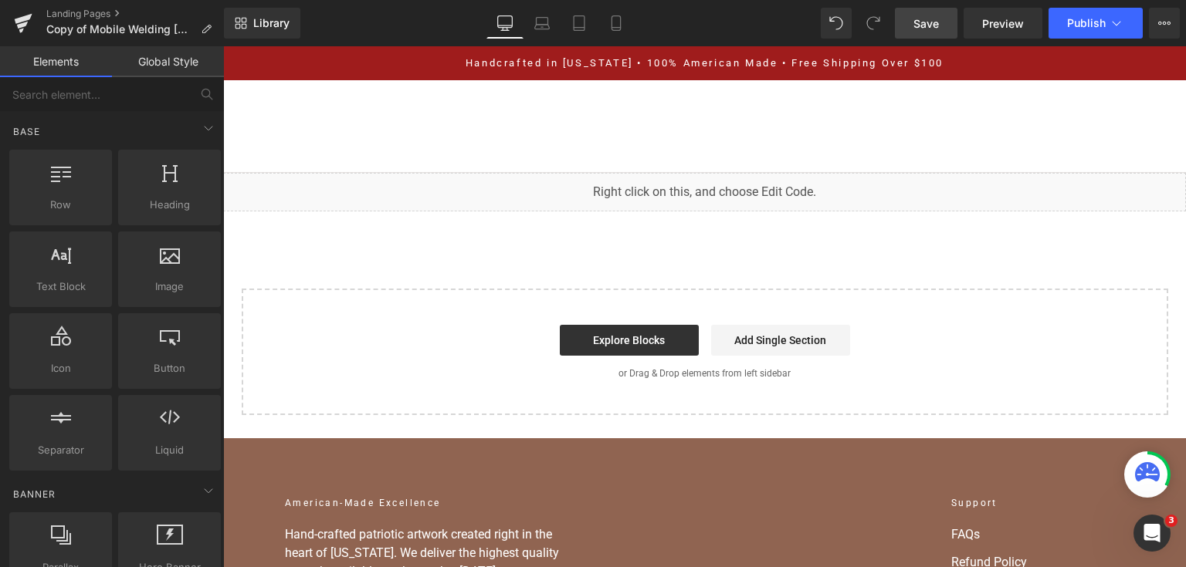
click at [915, 15] on span "Save" at bounding box center [925, 23] width 25 height 16
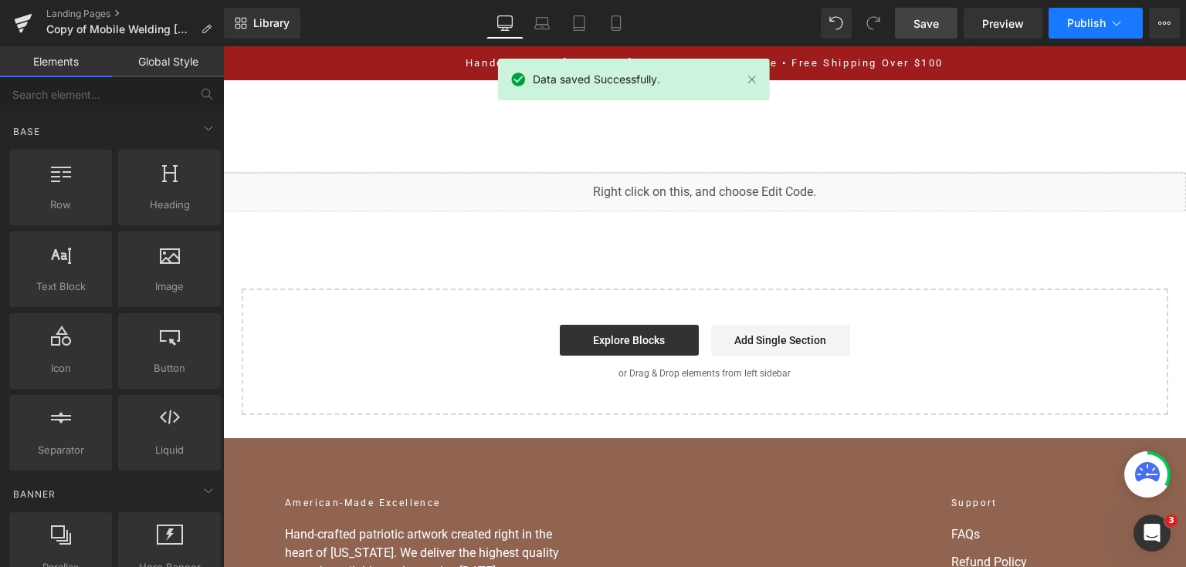
click at [1084, 27] on span "Publish" at bounding box center [1086, 23] width 39 height 12
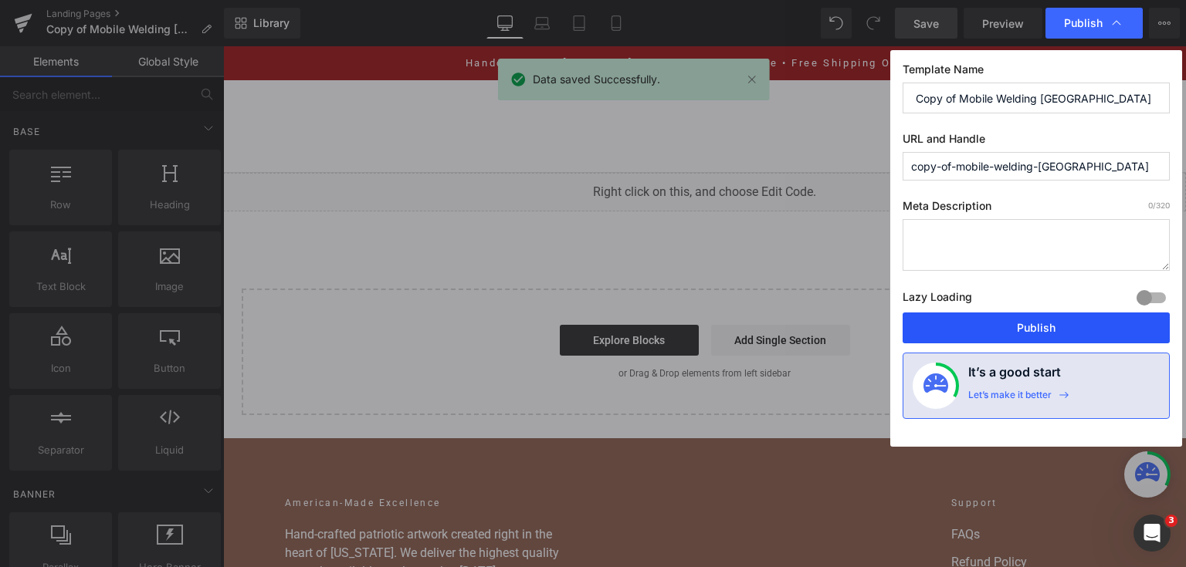
click at [979, 313] on button "Publish" at bounding box center [1035, 328] width 267 height 31
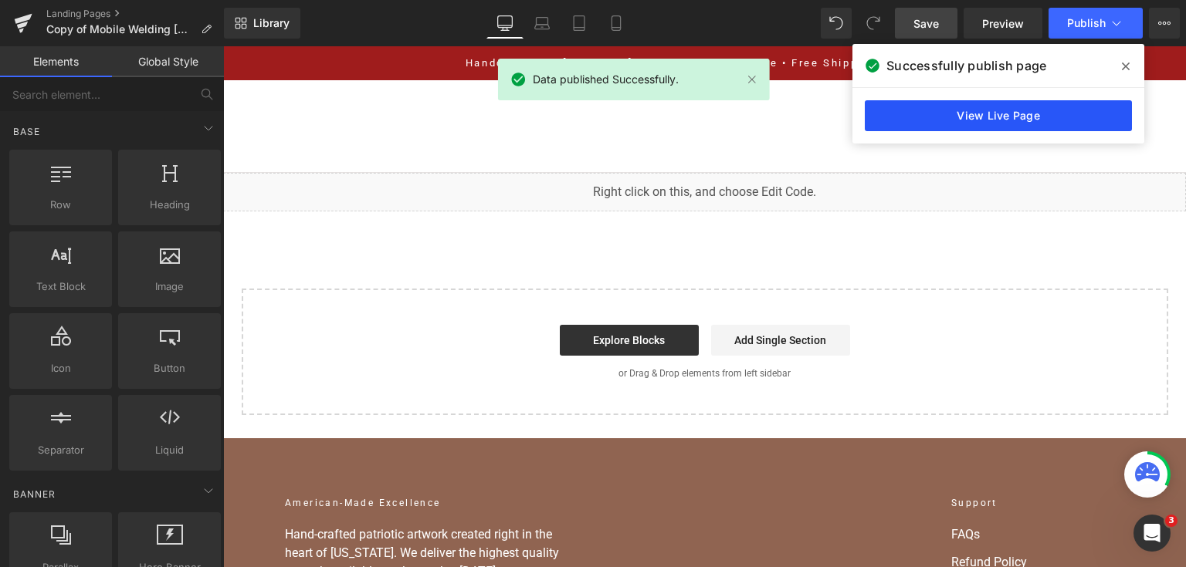
click at [1005, 127] on link "View Live Page" at bounding box center [998, 115] width 267 height 31
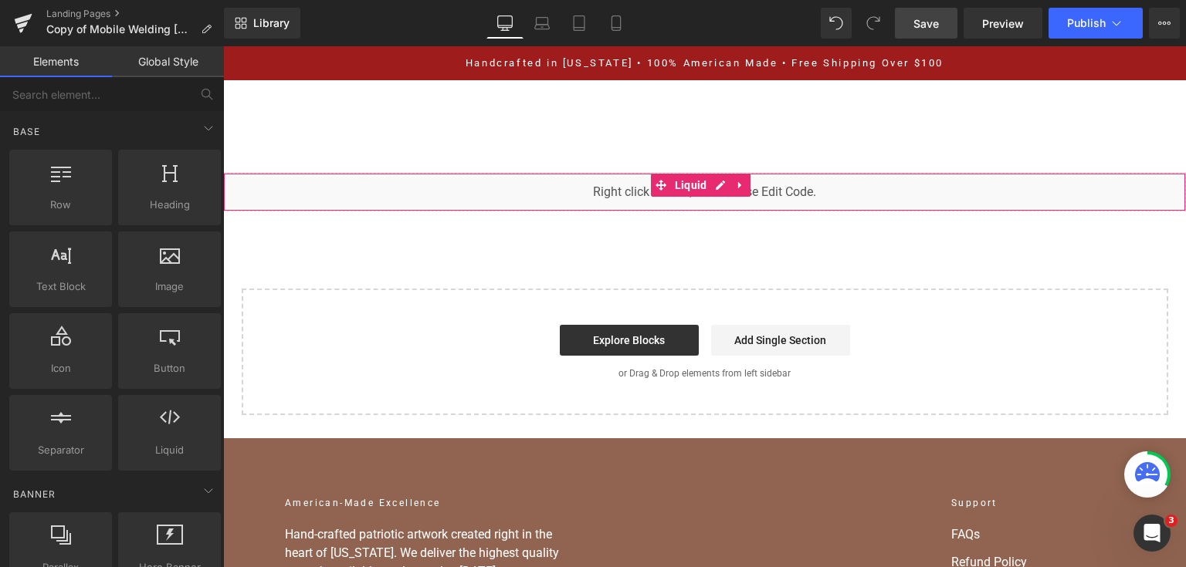
click at [535, 0] on div "You are previewing how the will restyle your page. You can not edit Elements in…" at bounding box center [593, 0] width 1186 height 0
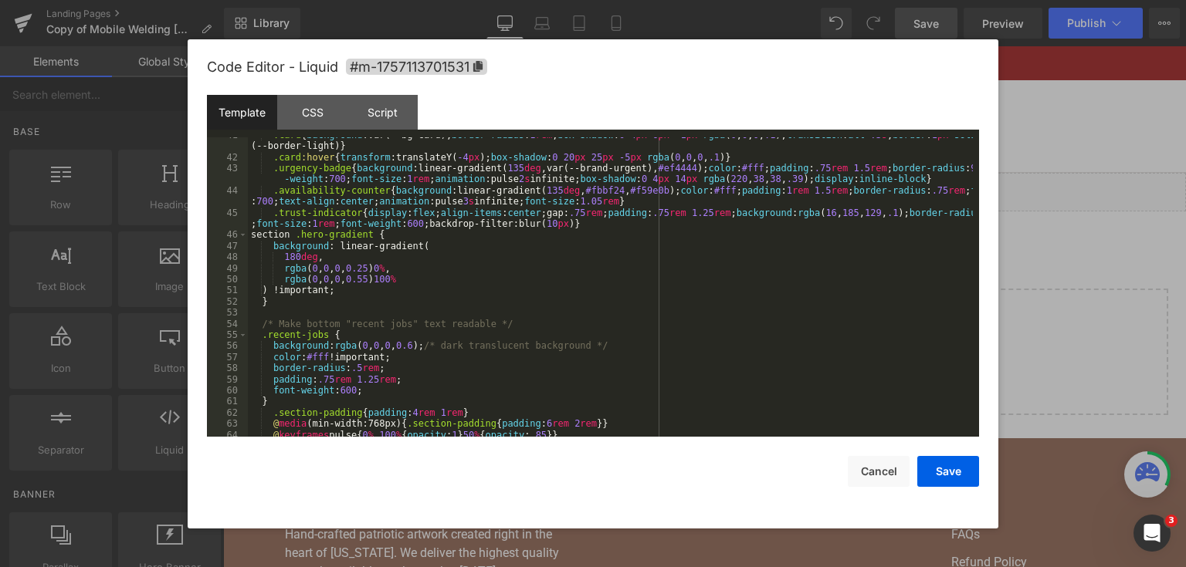
click at [290, 232] on div ".card { background :var(--bg-card); border-radius : 1 rem ; box-shadow : 0 4 px…" at bounding box center [610, 296] width 725 height 333
drag, startPoint x: 933, startPoint y: 463, endPoint x: 766, endPoint y: 15, distance: 477.7
click at [934, 463] on button "Save" at bounding box center [948, 471] width 62 height 31
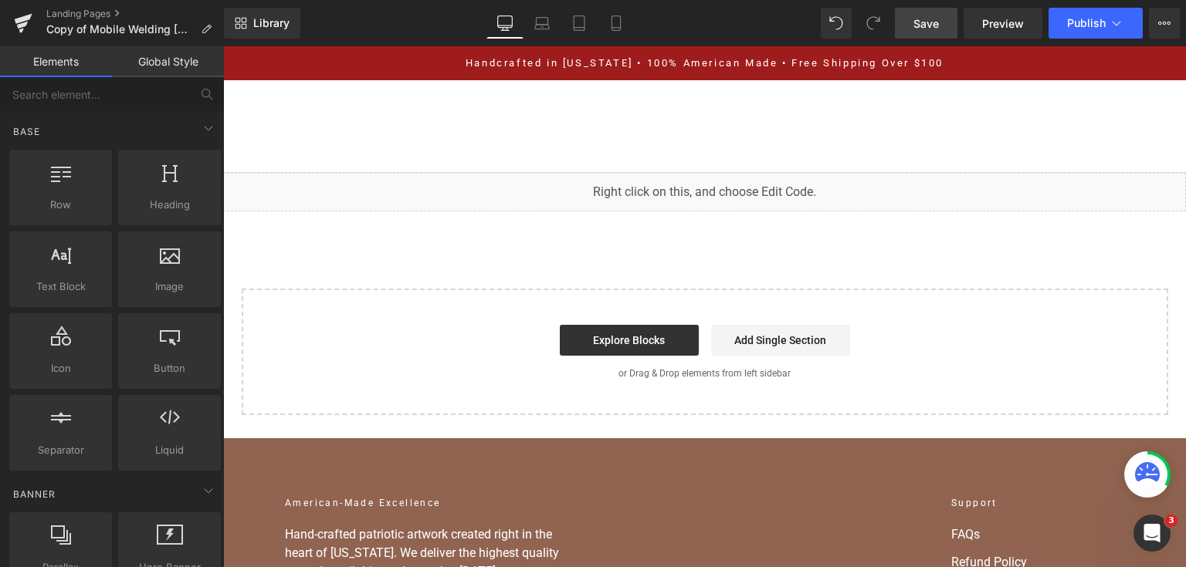
click at [930, 8] on link "Save" at bounding box center [926, 23] width 63 height 31
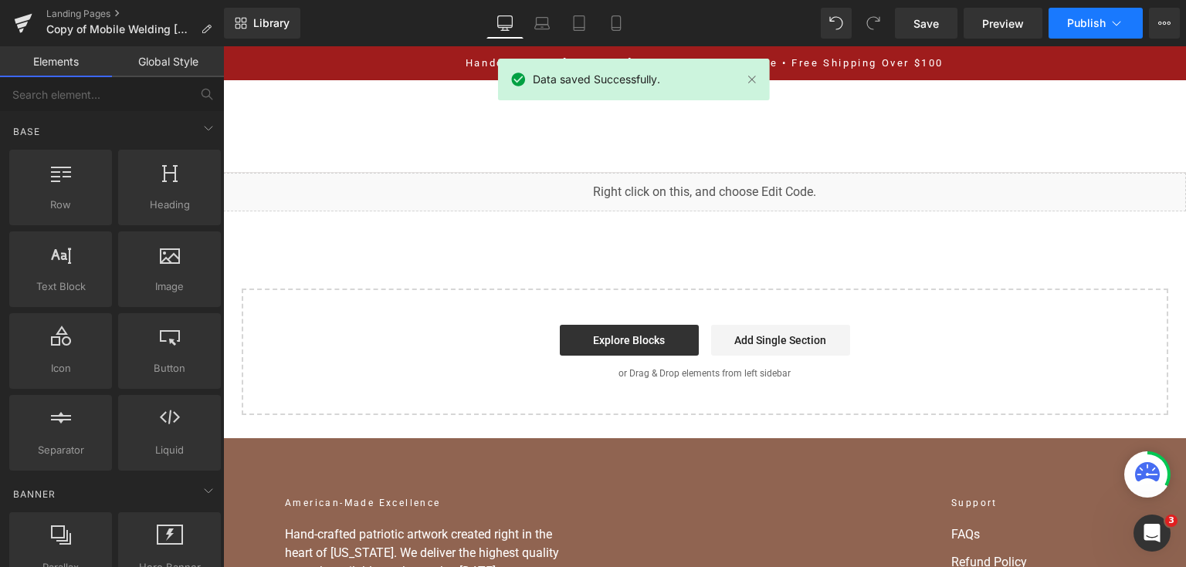
click at [1080, 23] on span "Publish" at bounding box center [1086, 23] width 39 height 12
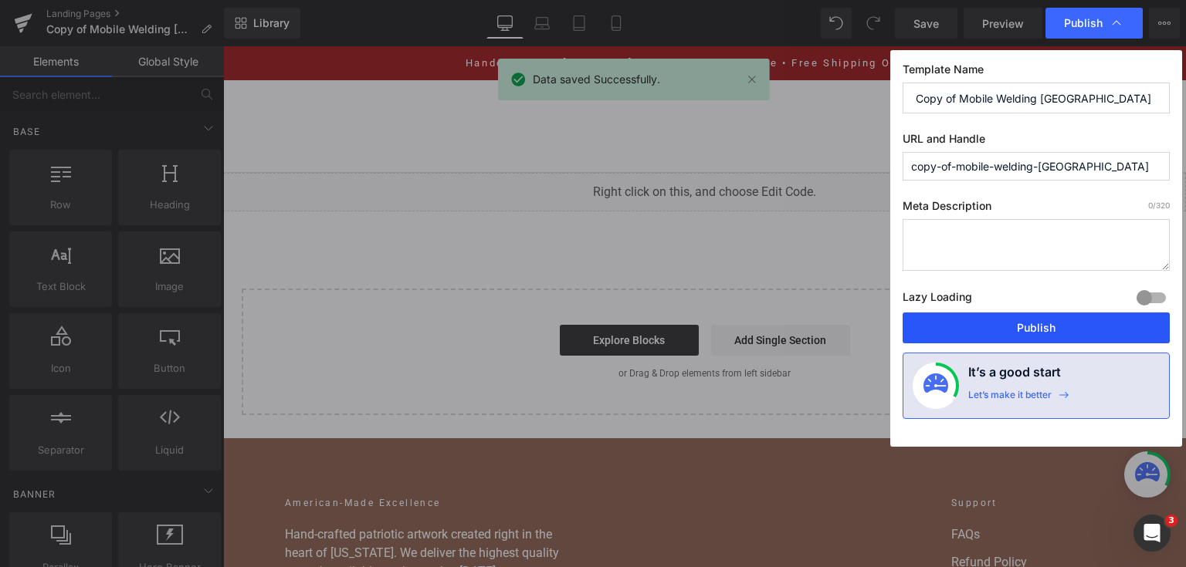
drag, startPoint x: 972, startPoint y: 333, endPoint x: 740, endPoint y: 275, distance: 238.9
click at [972, 333] on button "Publish" at bounding box center [1035, 328] width 267 height 31
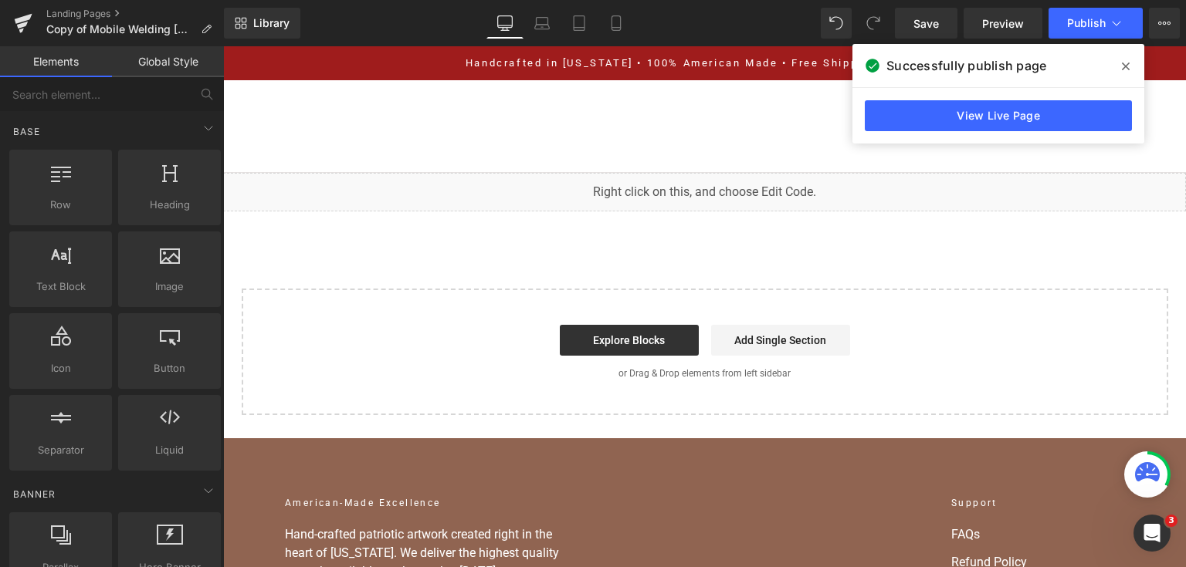
click at [1134, 73] on span at bounding box center [1125, 66] width 25 height 25
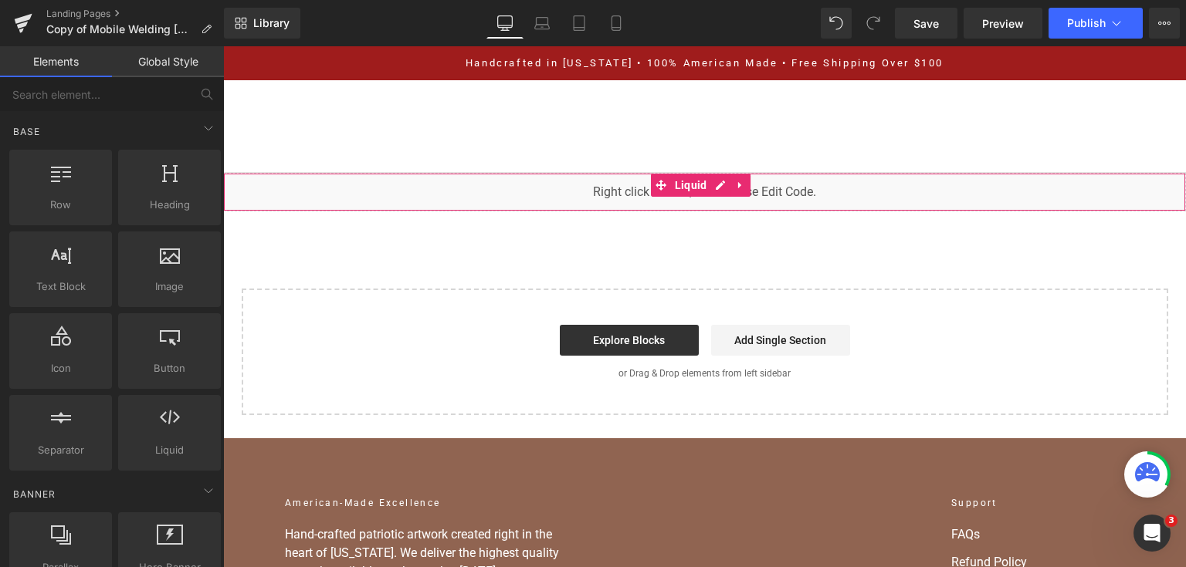
click at [574, 0] on div "You are previewing how the will restyle your page. You can not edit Elements in…" at bounding box center [593, 0] width 1186 height 0
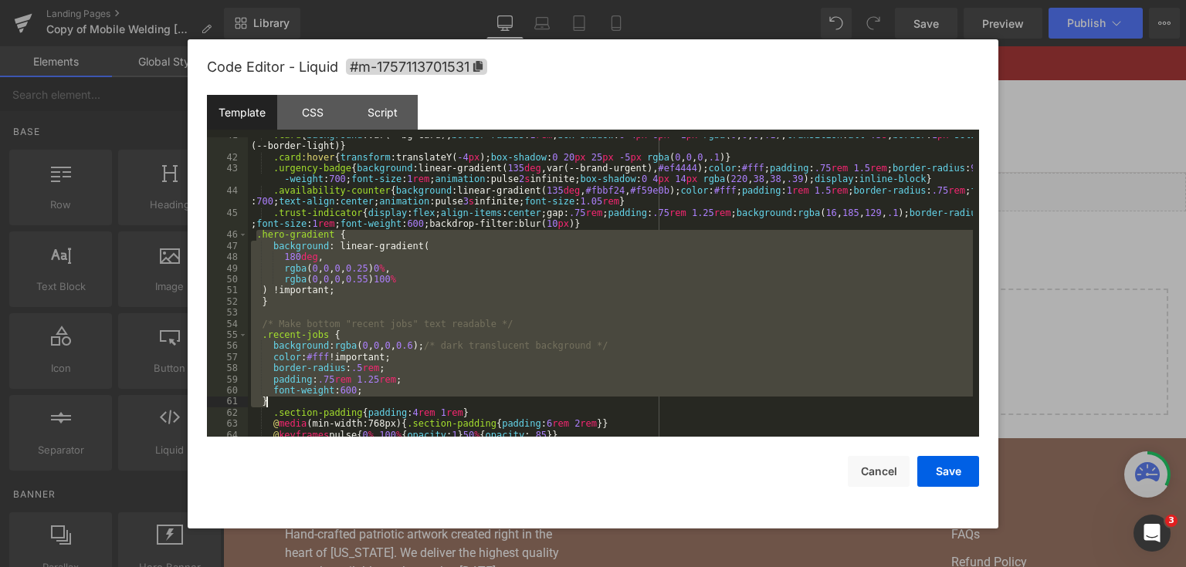
drag, startPoint x: 255, startPoint y: 235, endPoint x: 394, endPoint y: 405, distance: 220.0
click at [394, 405] on div ".card { background :var(--bg-card); border-radius : 1 rem ; box-shadow : 0 4 px…" at bounding box center [610, 296] width 725 height 333
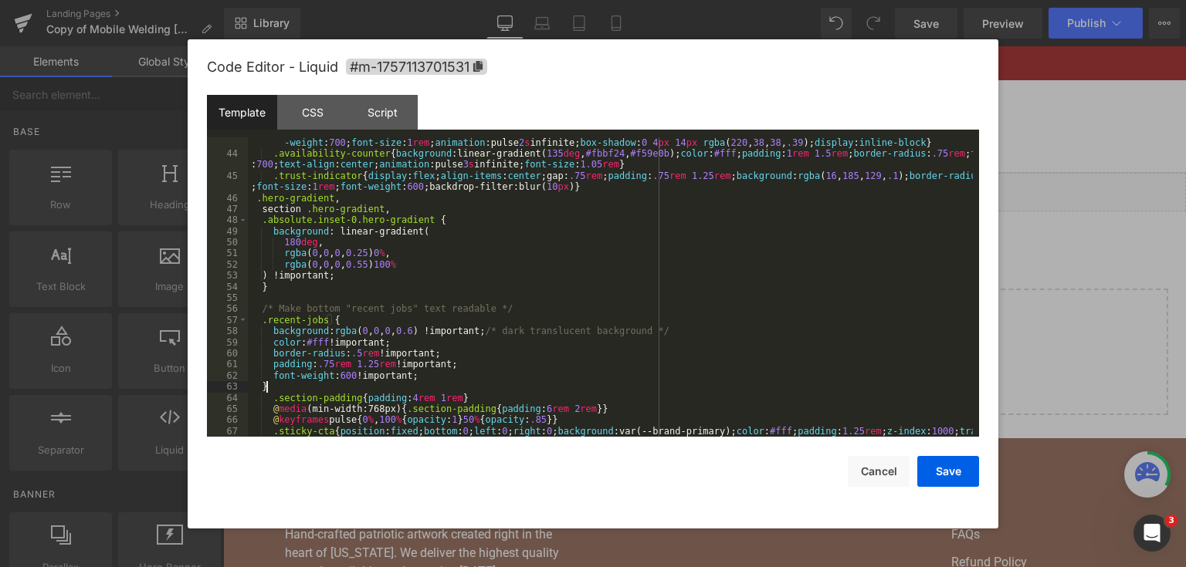
scroll to position [556, 0]
click at [936, 457] on button "Save" at bounding box center [948, 471] width 62 height 31
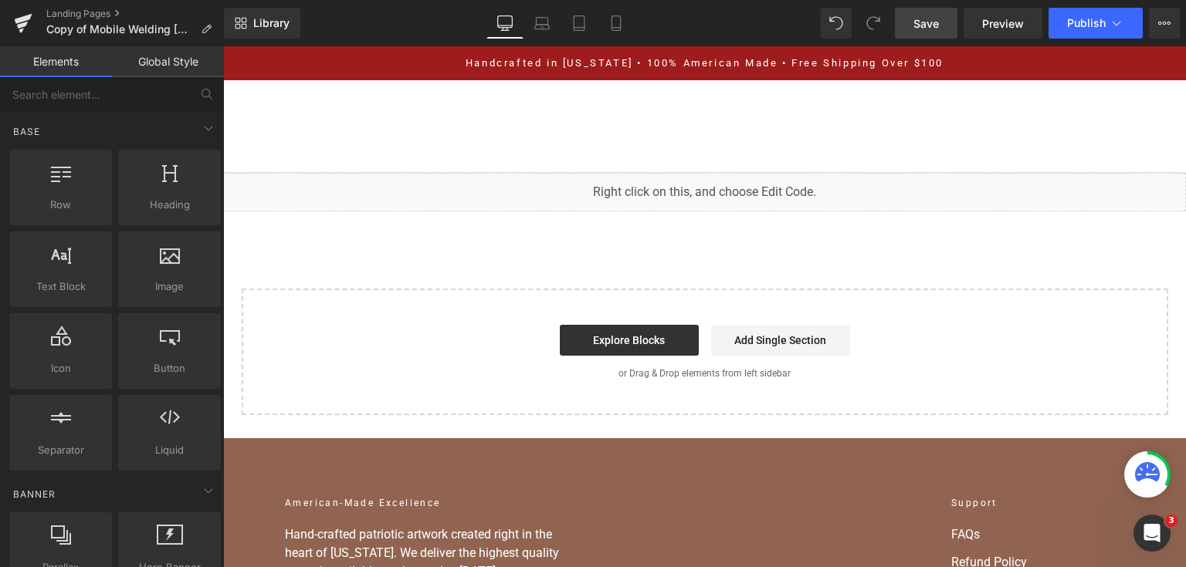
click at [923, 32] on link "Save" at bounding box center [926, 23] width 63 height 31
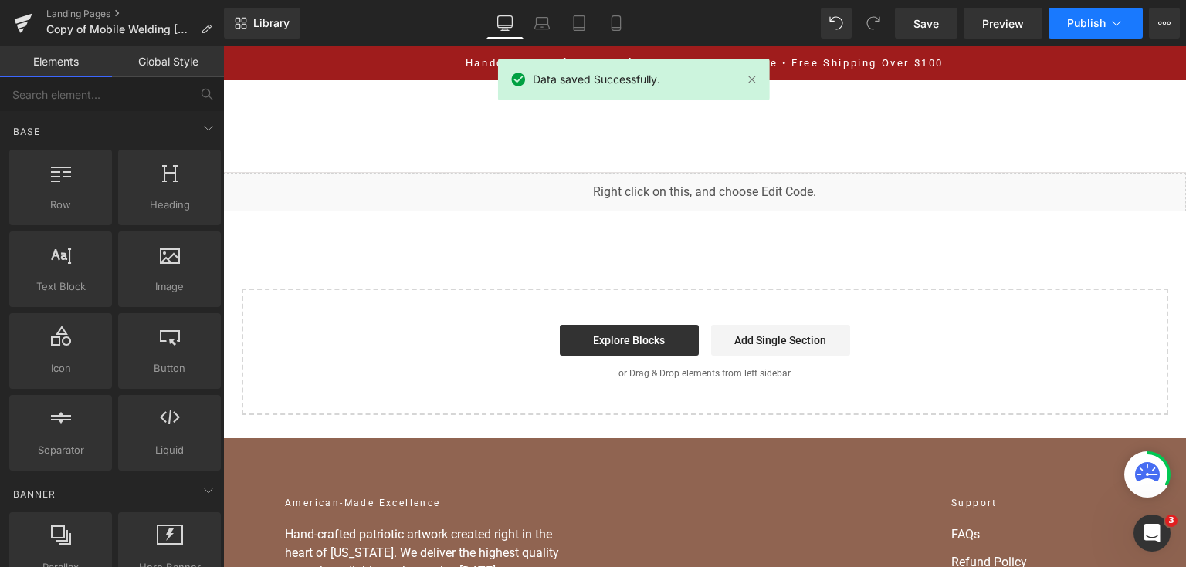
click at [1074, 34] on button "Publish" at bounding box center [1095, 23] width 94 height 31
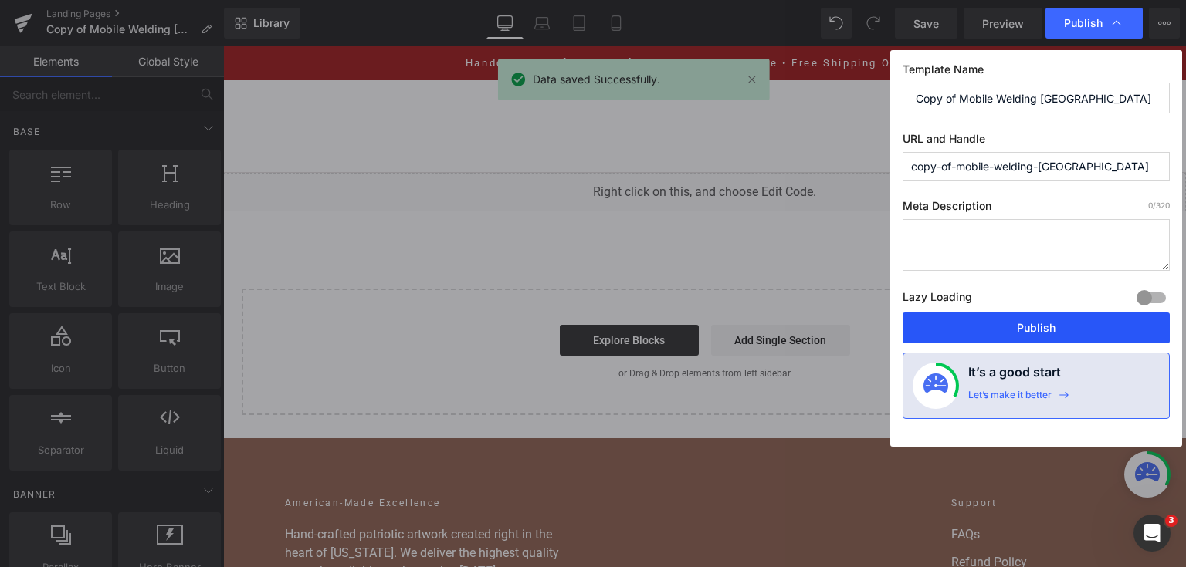
click at [1013, 340] on button "Publish" at bounding box center [1035, 328] width 267 height 31
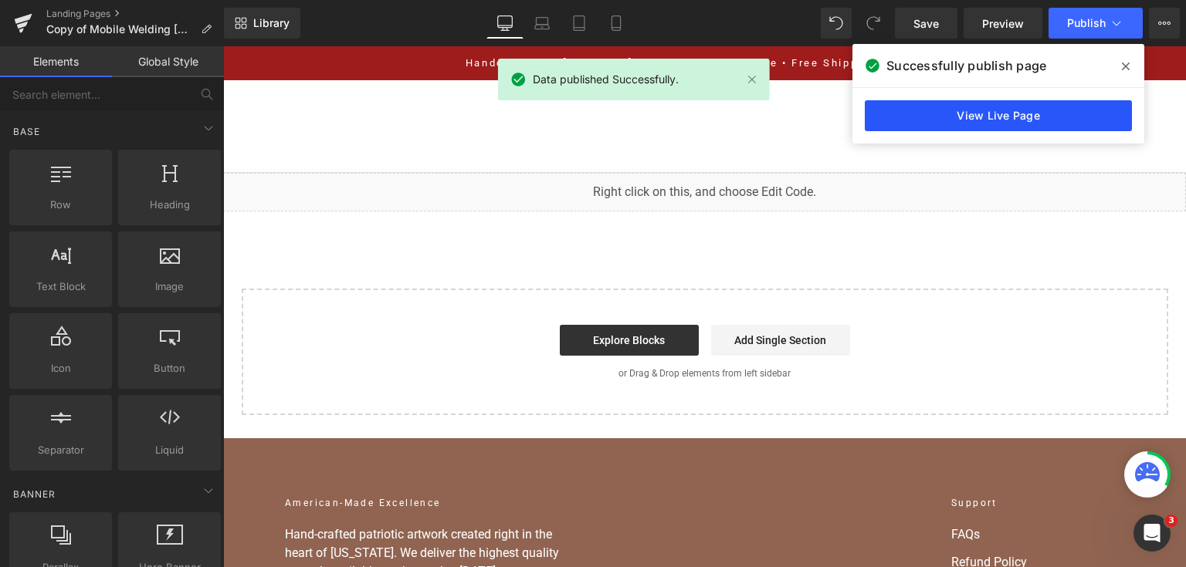
click at [980, 111] on link "View Live Page" at bounding box center [998, 115] width 267 height 31
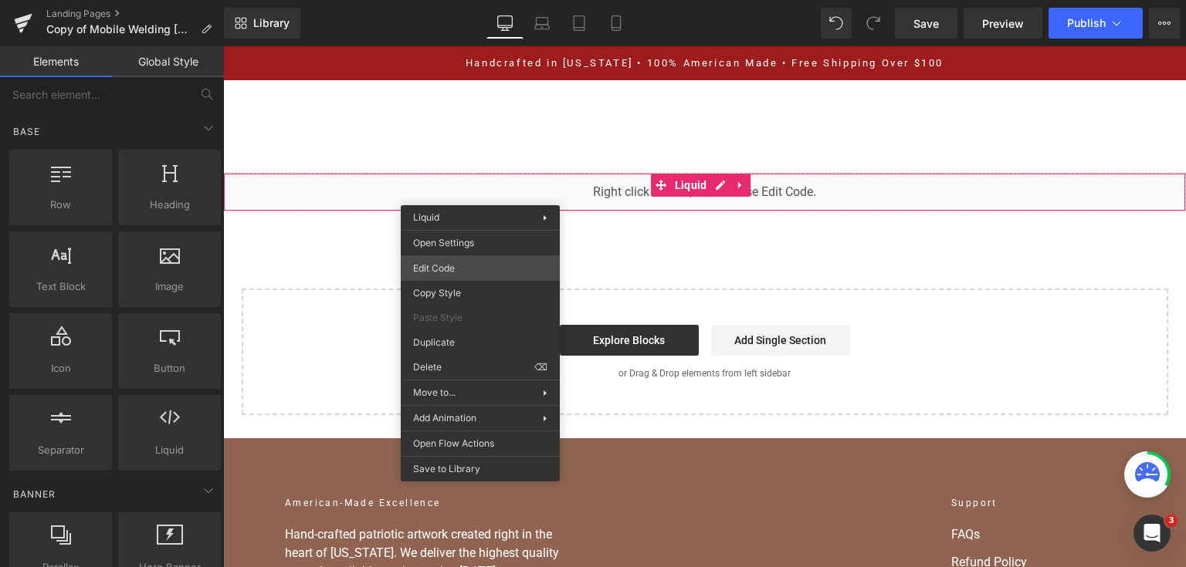
click at [475, 0] on div "You are previewing how the will restyle your page. You can not edit Elements in…" at bounding box center [593, 0] width 1186 height 0
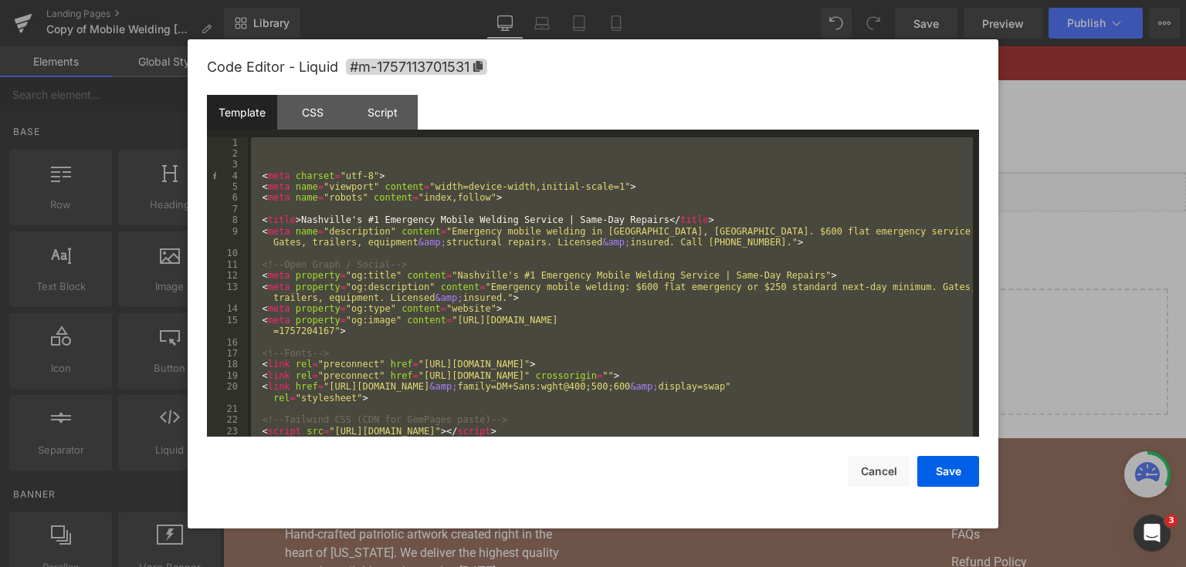
click at [1165, 203] on div at bounding box center [593, 283] width 1186 height 567
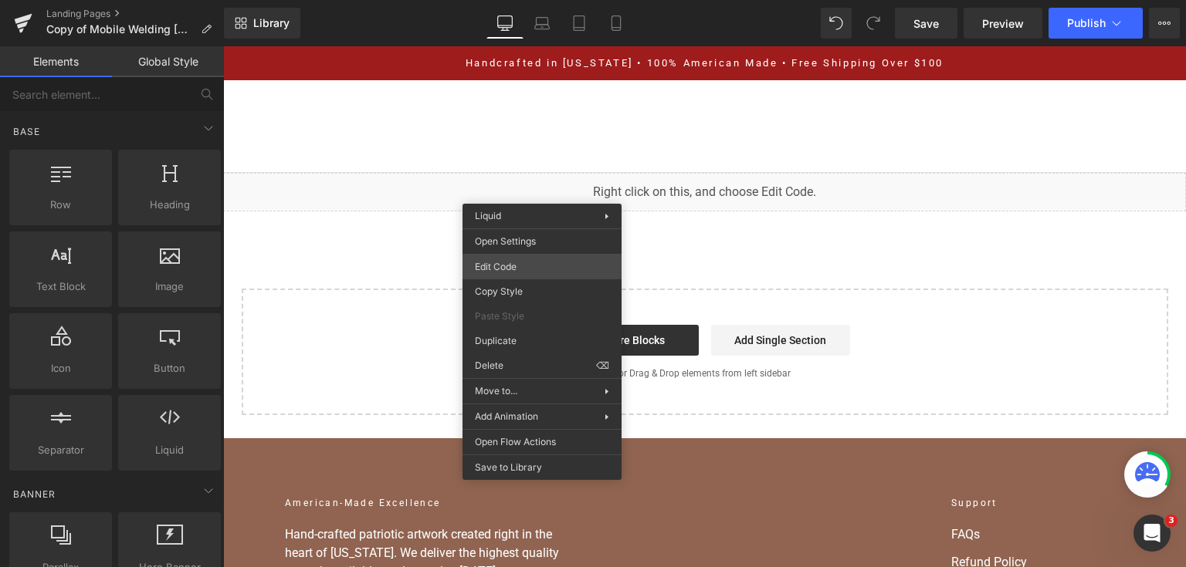
click at [556, 0] on div "You are previewing how the will restyle your page. You can not edit Elements in…" at bounding box center [593, 0] width 1186 height 0
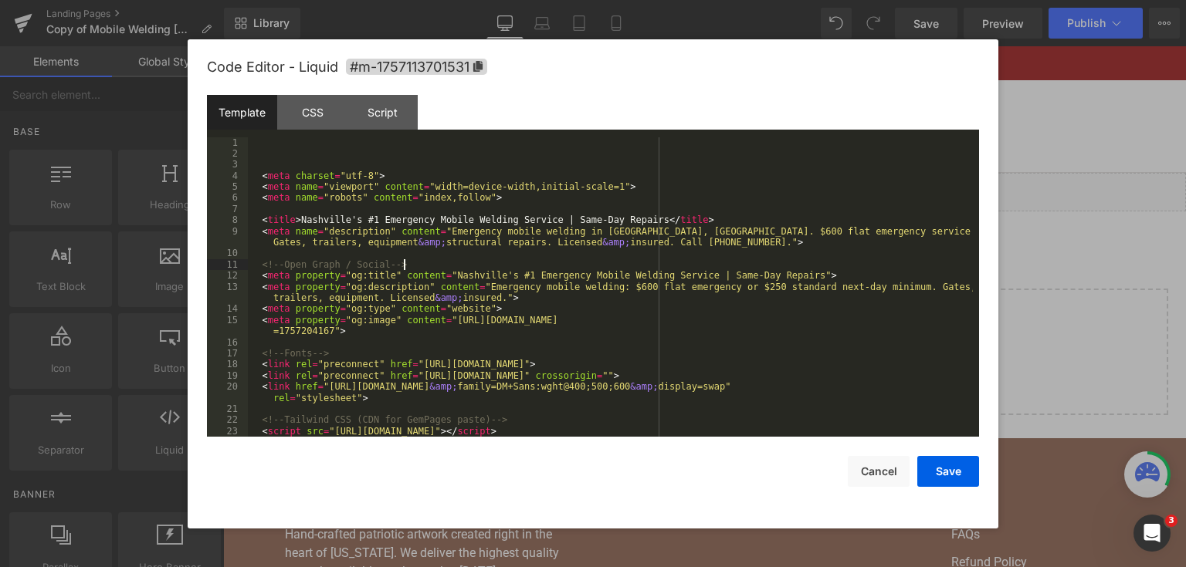
drag, startPoint x: 556, startPoint y: 268, endPoint x: 599, endPoint y: 435, distance: 173.0
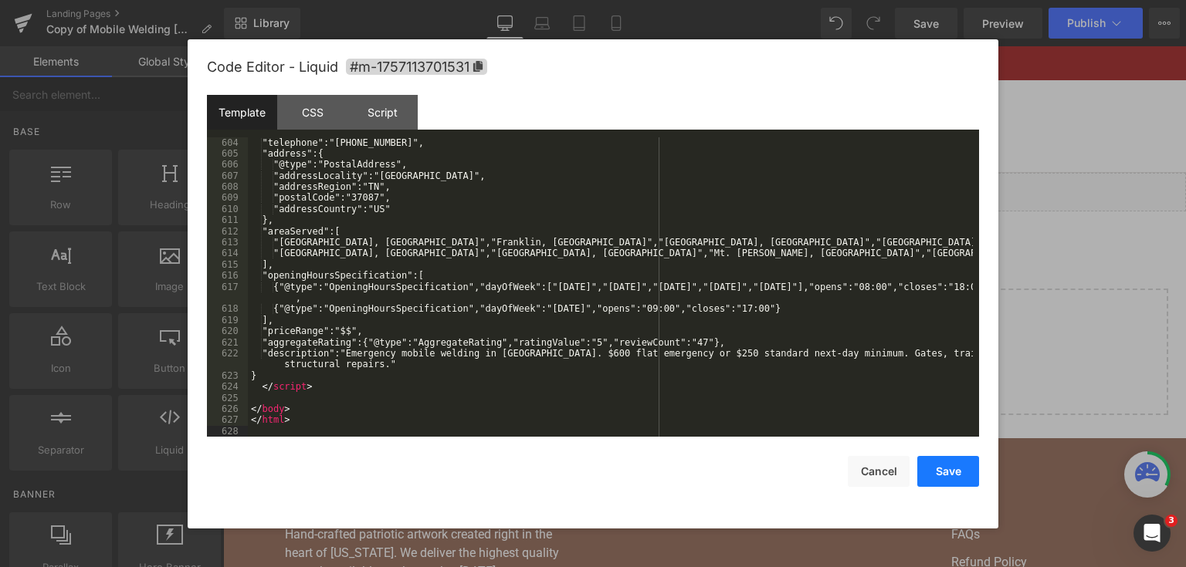
scroll to position [7269, 0]
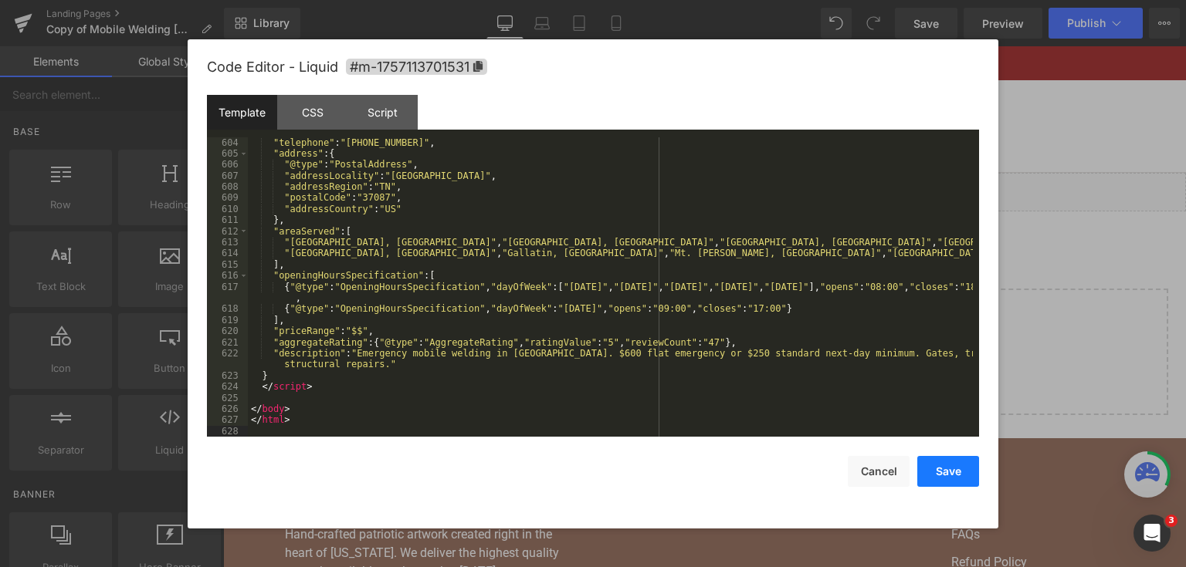
click at [929, 469] on button "Save" at bounding box center [948, 471] width 62 height 31
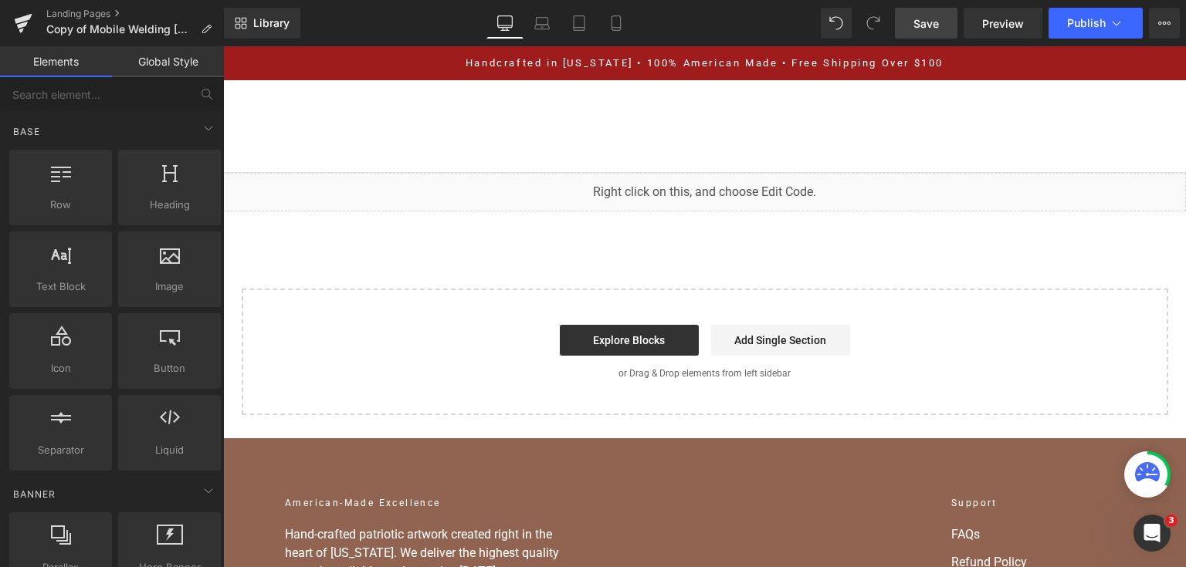
click at [933, 19] on span "Save" at bounding box center [925, 23] width 25 height 16
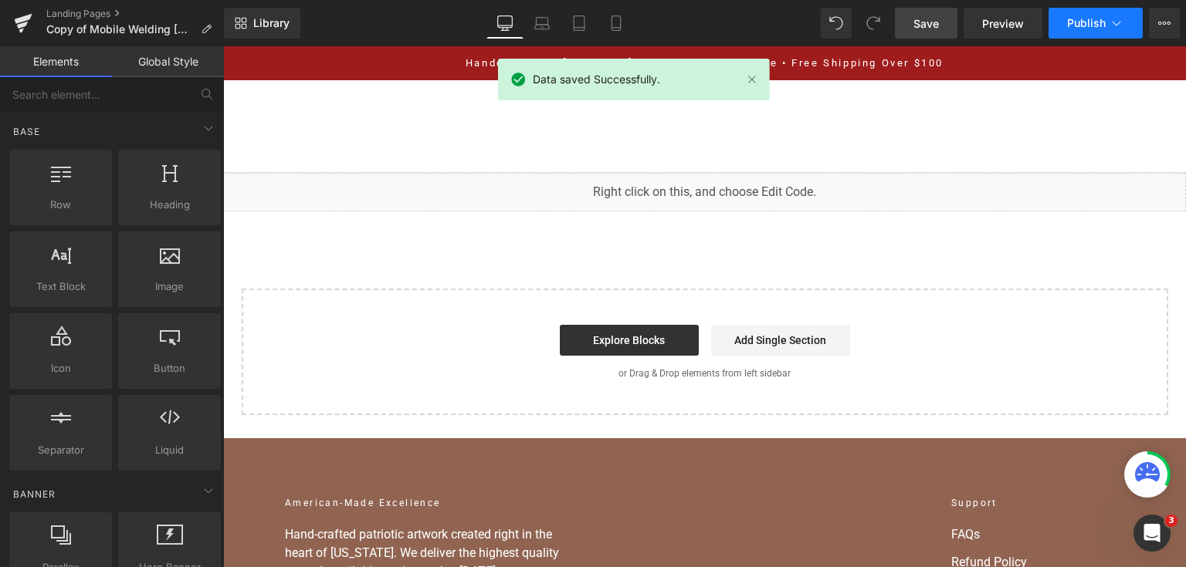
click at [1085, 28] on span "Publish" at bounding box center [1086, 23] width 39 height 12
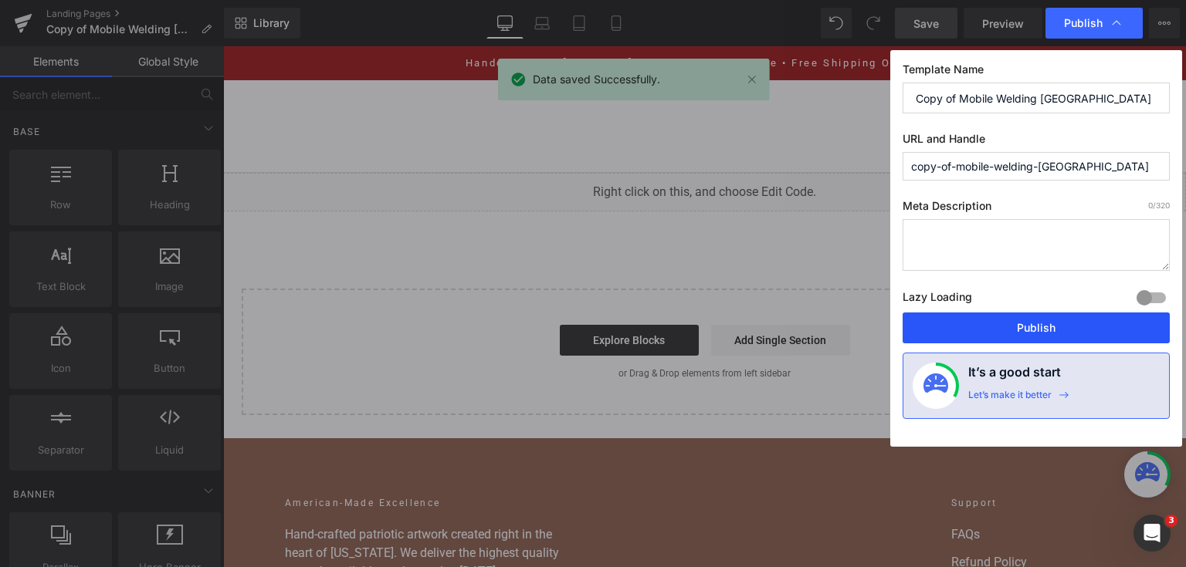
click at [1030, 334] on button "Publish" at bounding box center [1035, 328] width 267 height 31
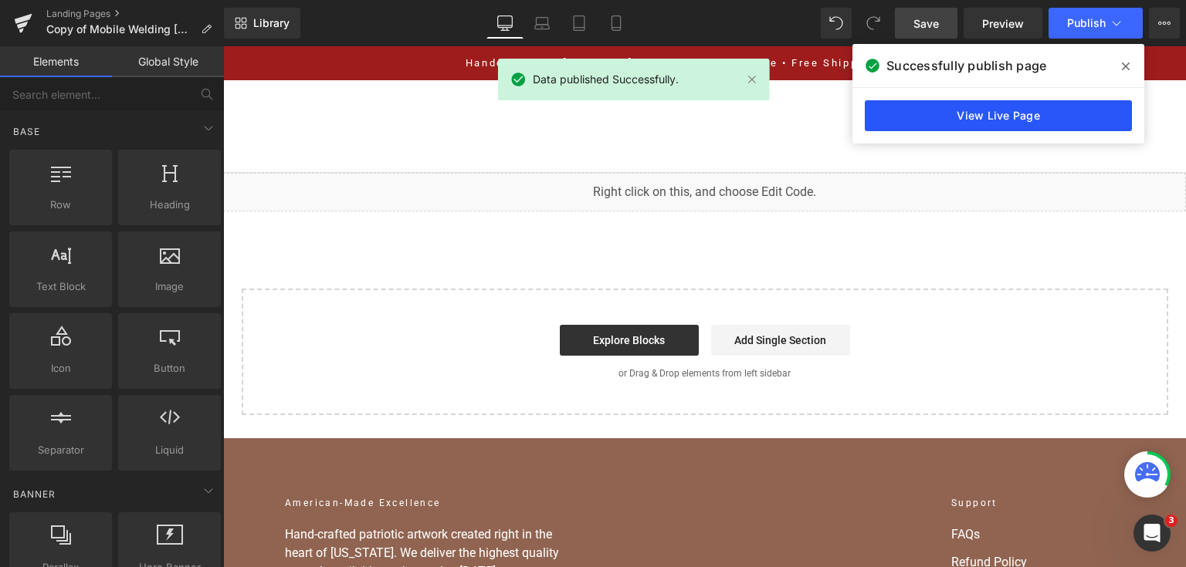
click at [920, 105] on link "View Live Page" at bounding box center [998, 115] width 267 height 31
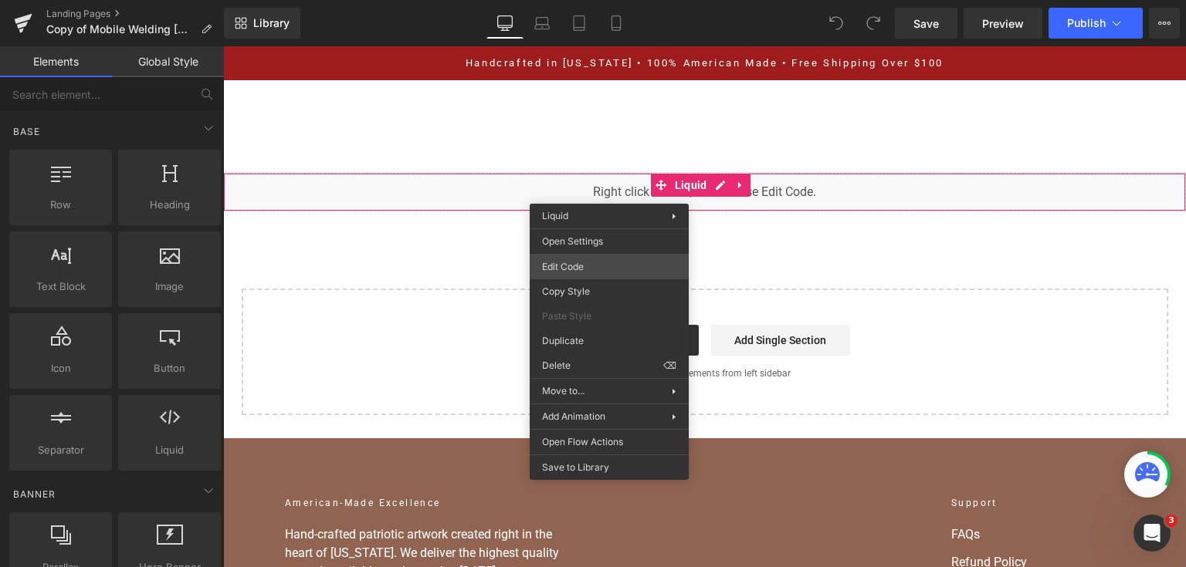
click at [604, 0] on div "You are previewing how the will restyle your page. You can not edit Elements in…" at bounding box center [593, 0] width 1186 height 0
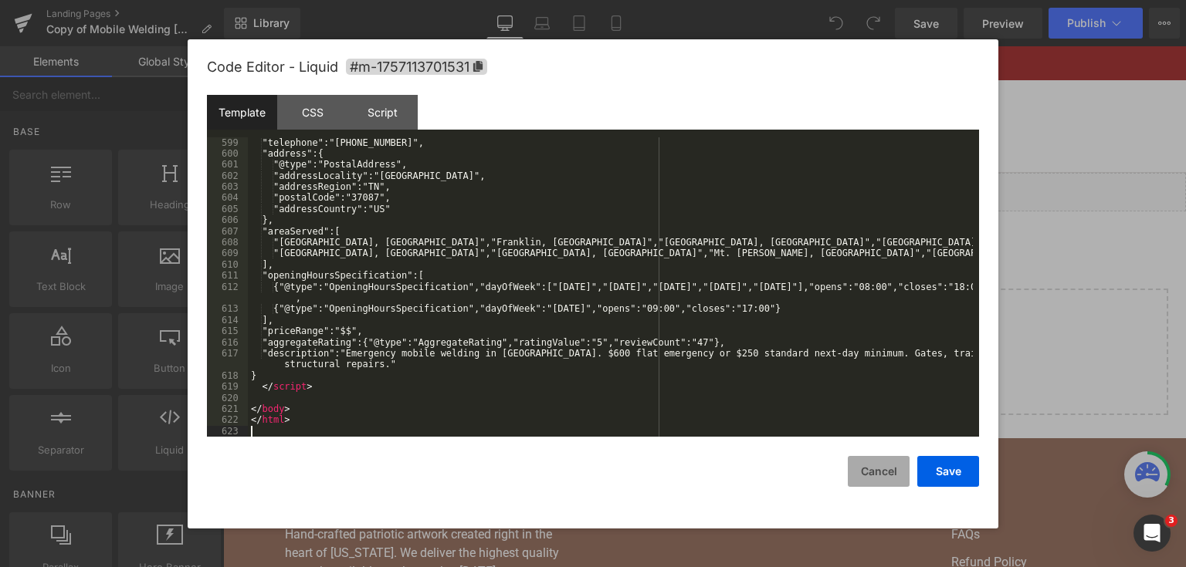
scroll to position [7203, 0]
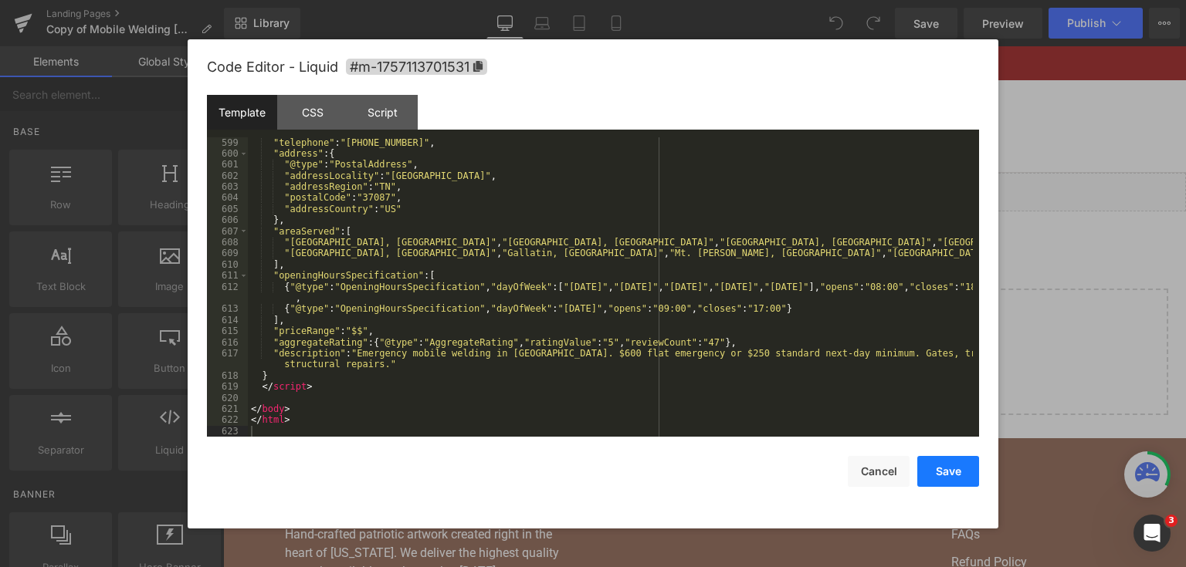
click at [953, 475] on button "Save" at bounding box center [948, 471] width 62 height 31
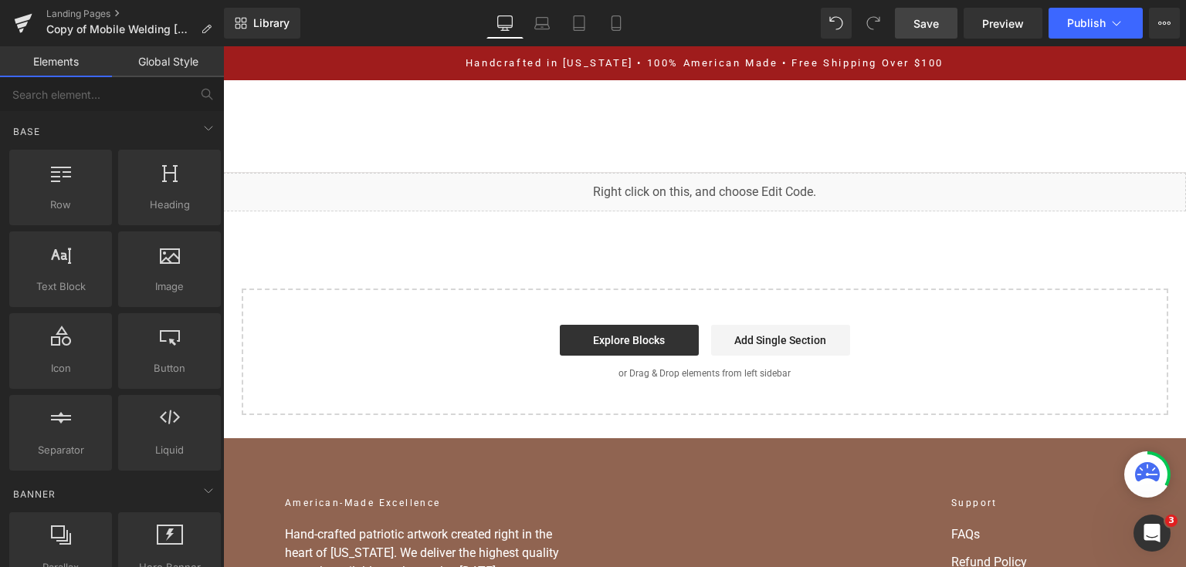
click at [940, 25] on link "Save" at bounding box center [926, 23] width 63 height 31
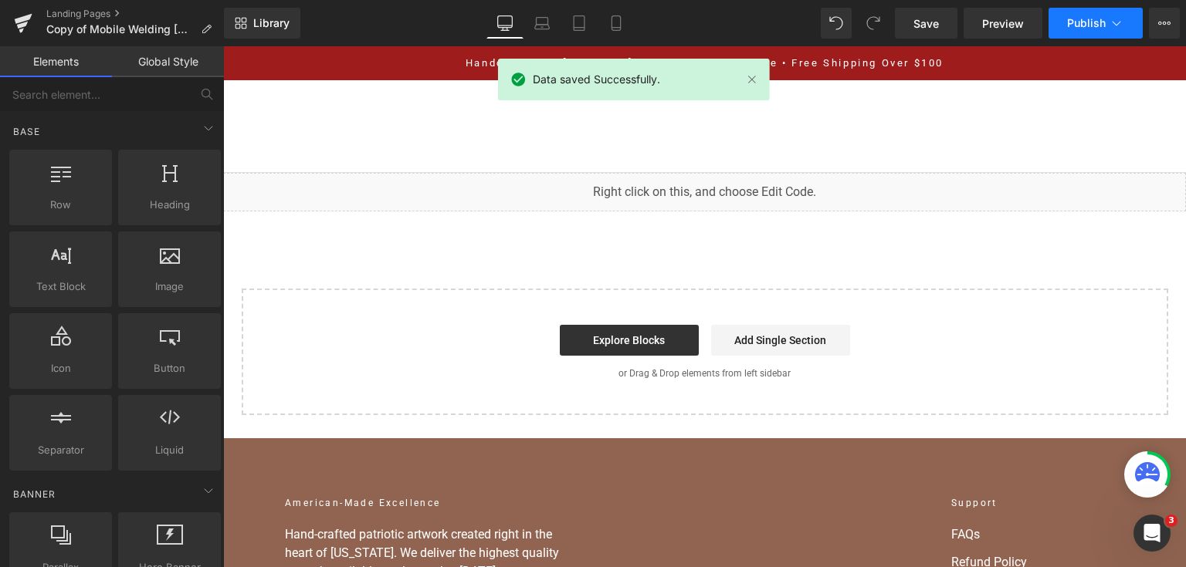
click at [1102, 28] on span "Publish" at bounding box center [1086, 23] width 39 height 12
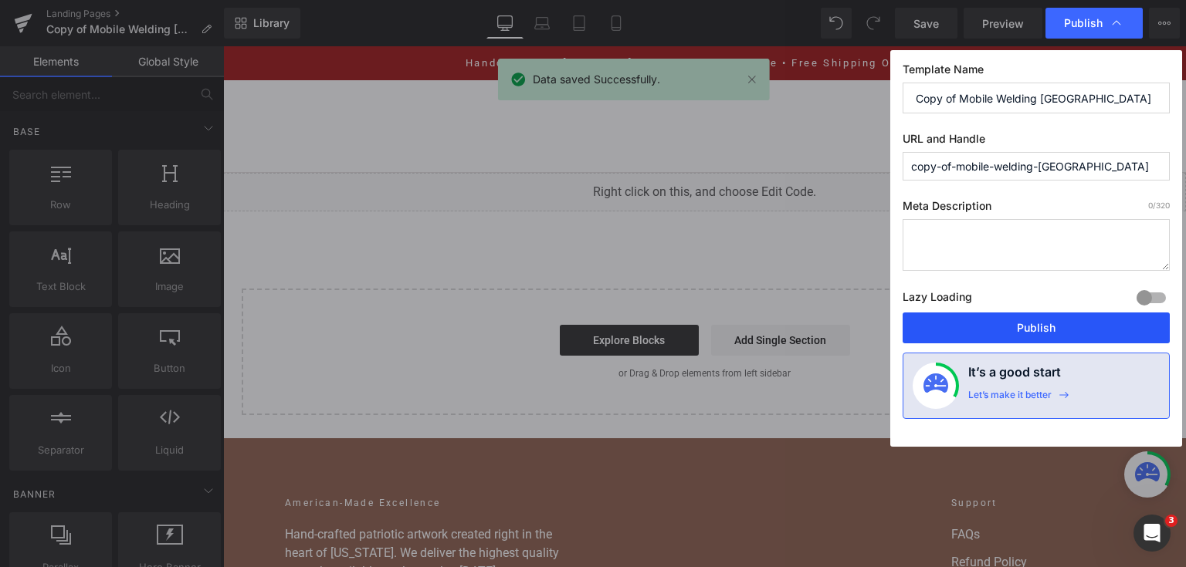
click at [980, 337] on button "Publish" at bounding box center [1035, 328] width 267 height 31
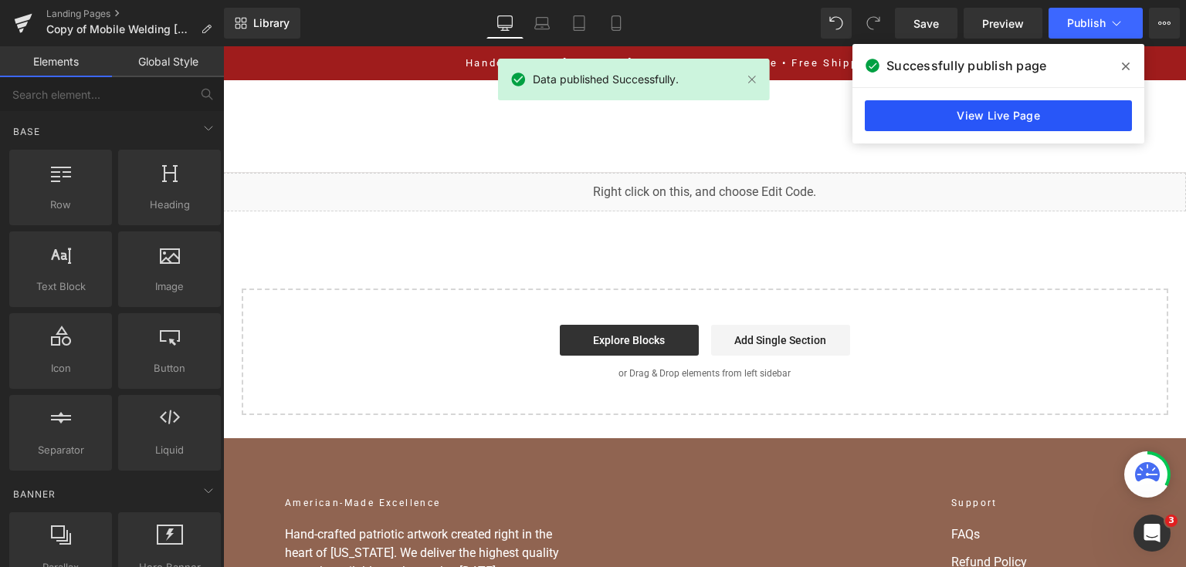
click at [1055, 130] on link "View Live Page" at bounding box center [998, 115] width 267 height 31
